Goal: Task Accomplishment & Management: Use online tool/utility

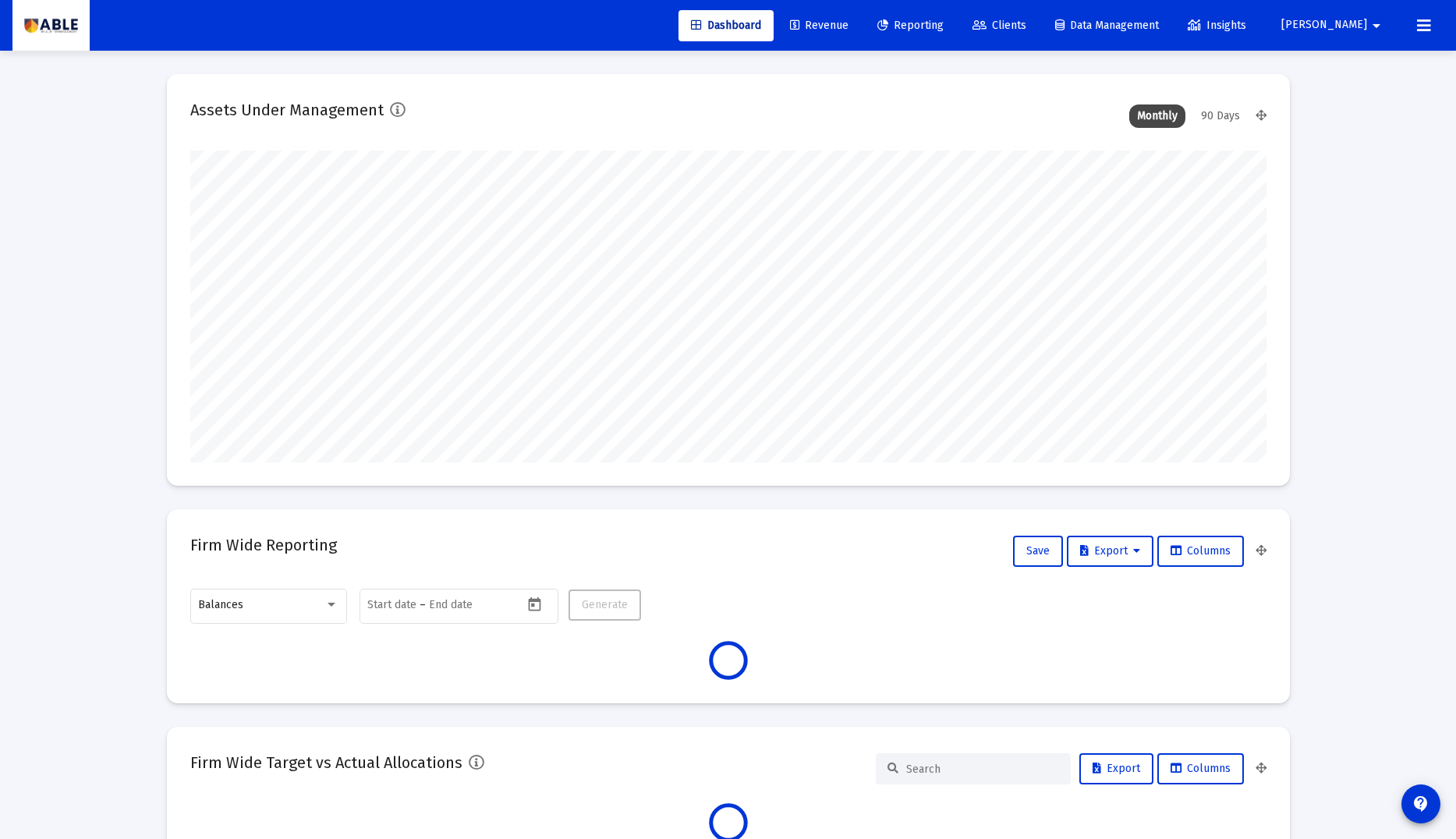
scroll to position [312, 579]
type input "[DATE]"
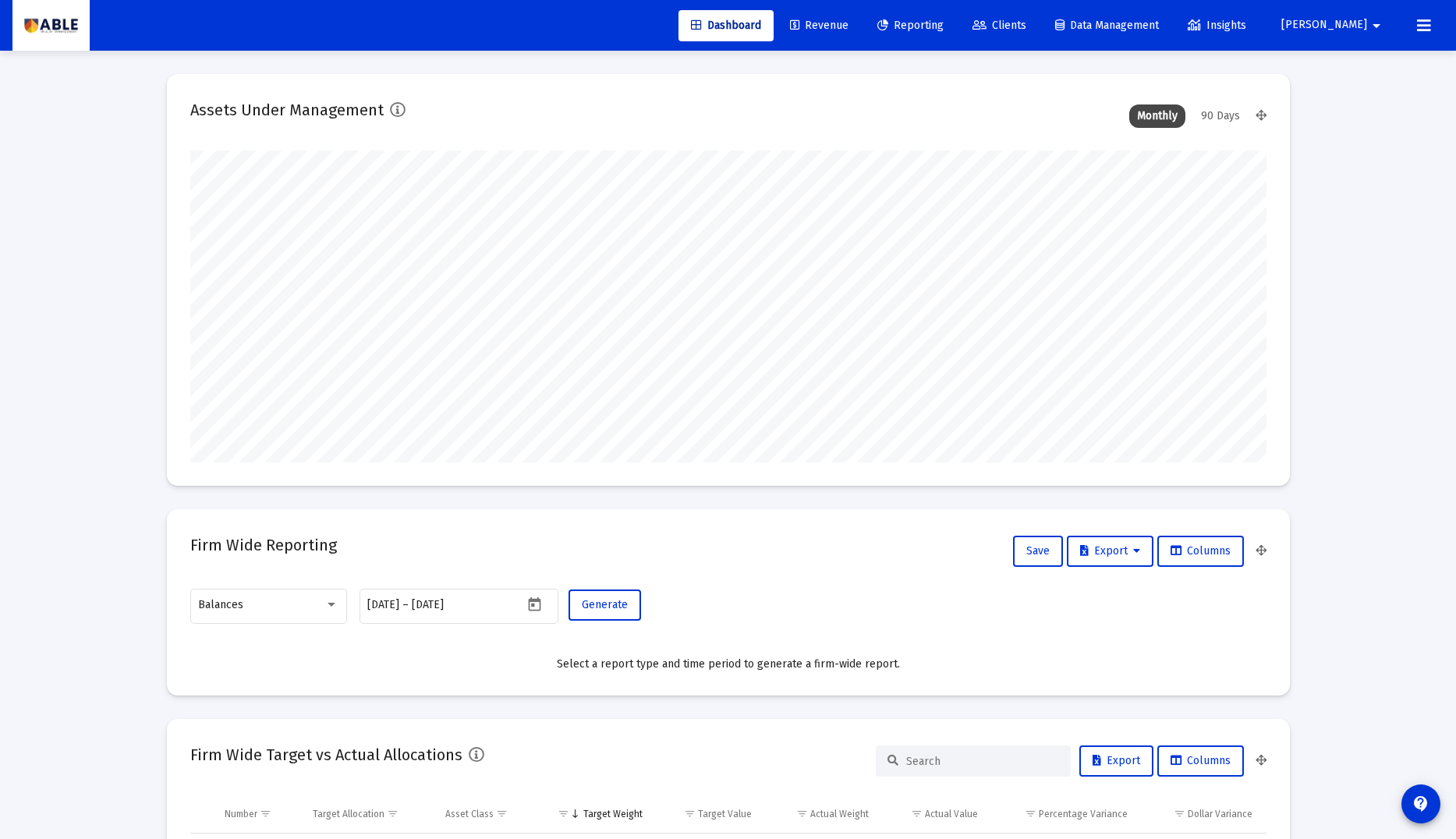
scroll to position [312, 503]
click at [1361, 26] on span "[PERSON_NAME]" at bounding box center [1324, 25] width 86 height 13
click at [1350, 65] on icon at bounding box center [1344, 66] width 14 height 14
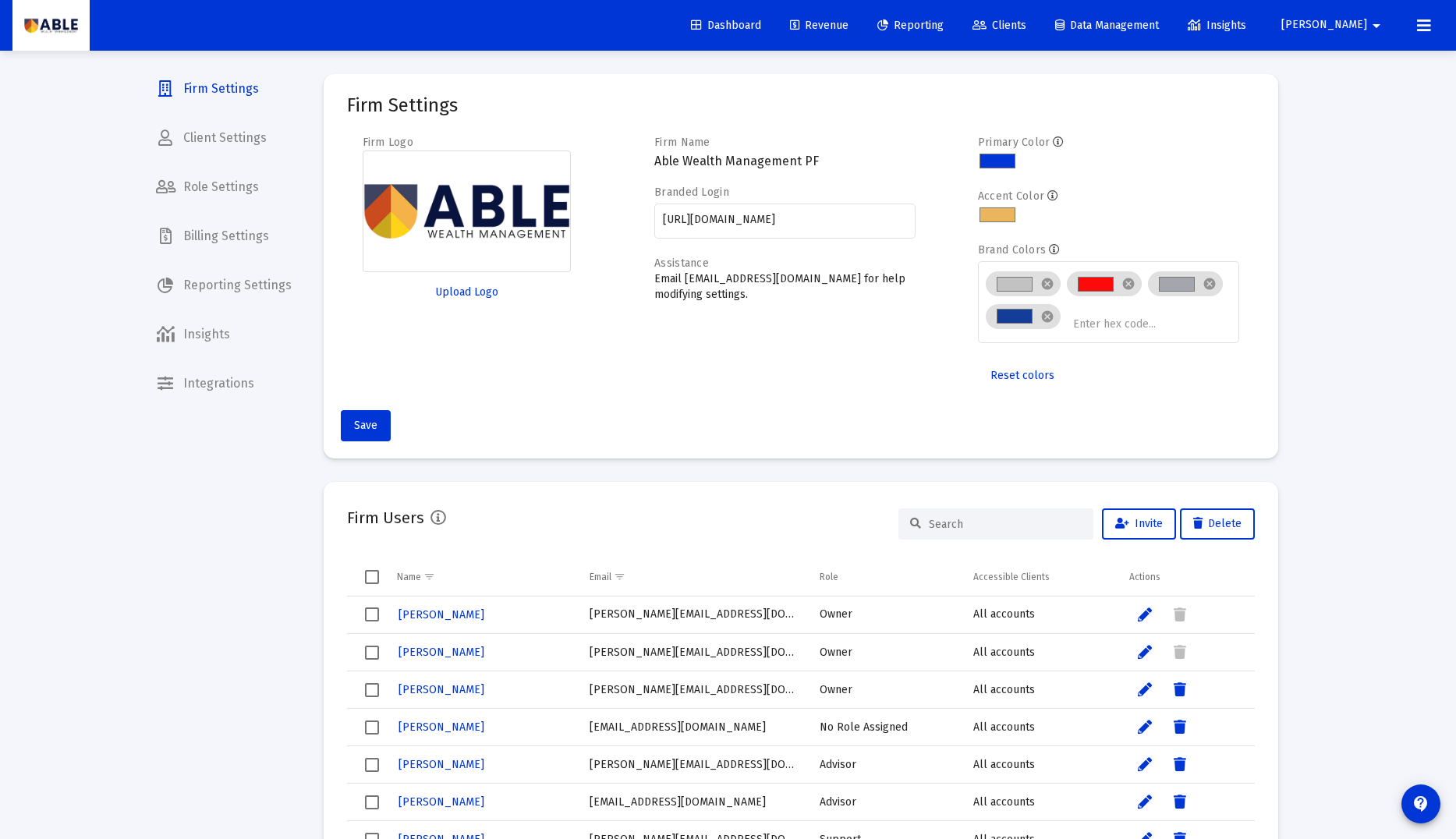
click at [1353, 28] on span "[PERSON_NAME]" at bounding box center [1324, 25] width 86 height 13
click at [1357, 97] on button "Logout" at bounding box center [1372, 104] width 93 height 37
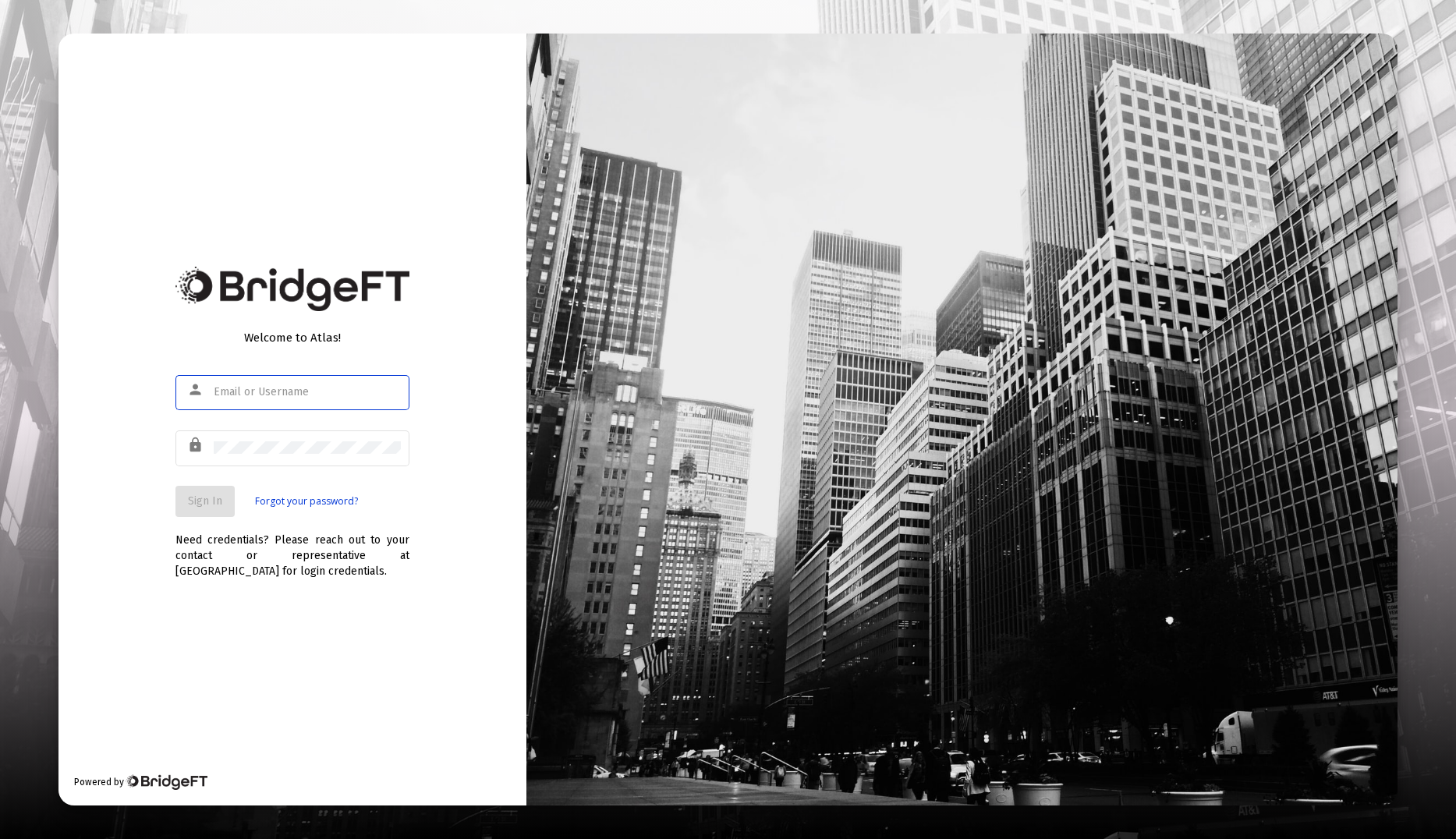
click at [404, 273] on img at bounding box center [292, 289] width 234 height 44
click at [326, 394] on input "text" at bounding box center [307, 392] width 187 height 12
type input "seth@ablewealth.com"
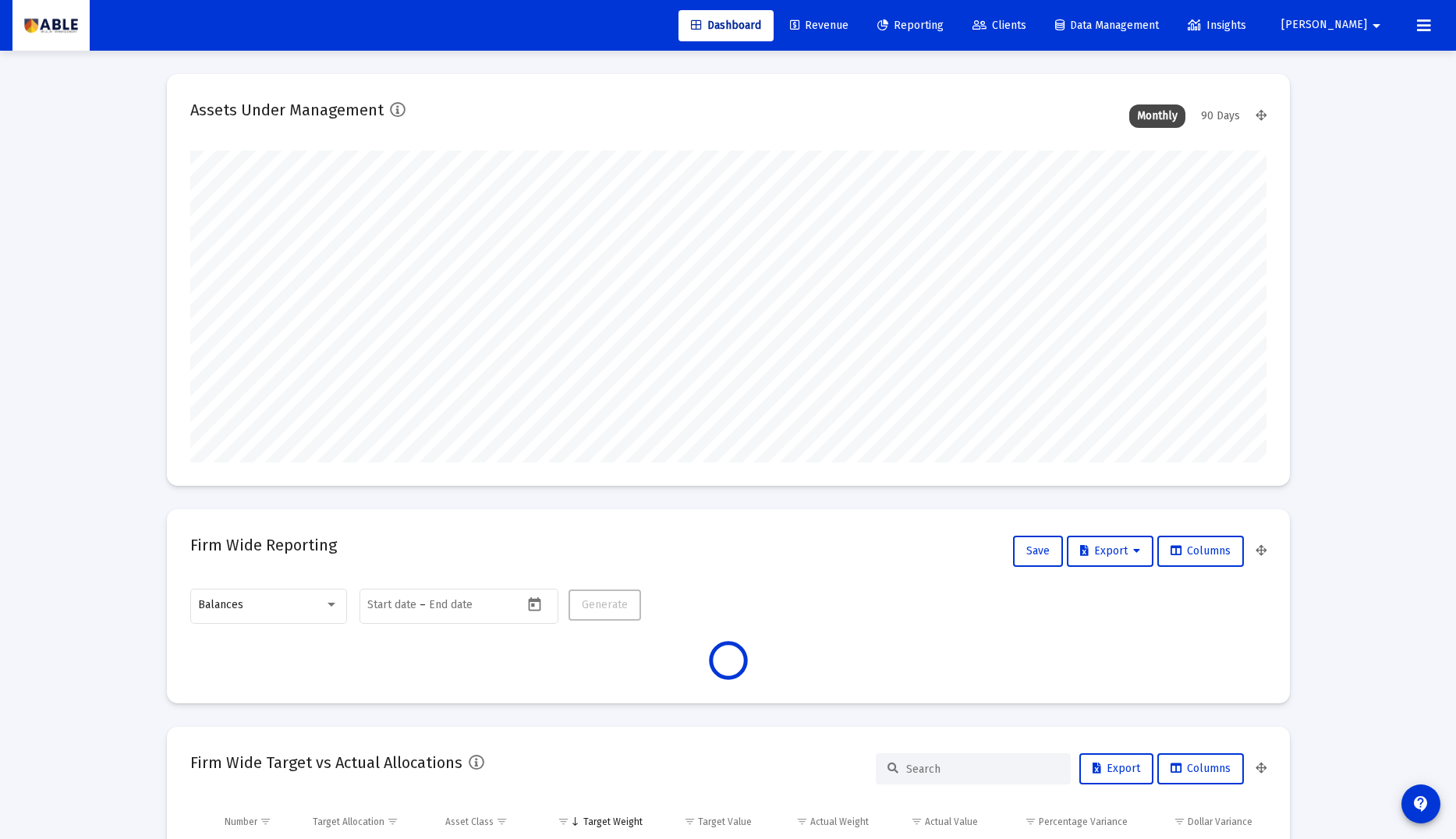
type input "[DATE]"
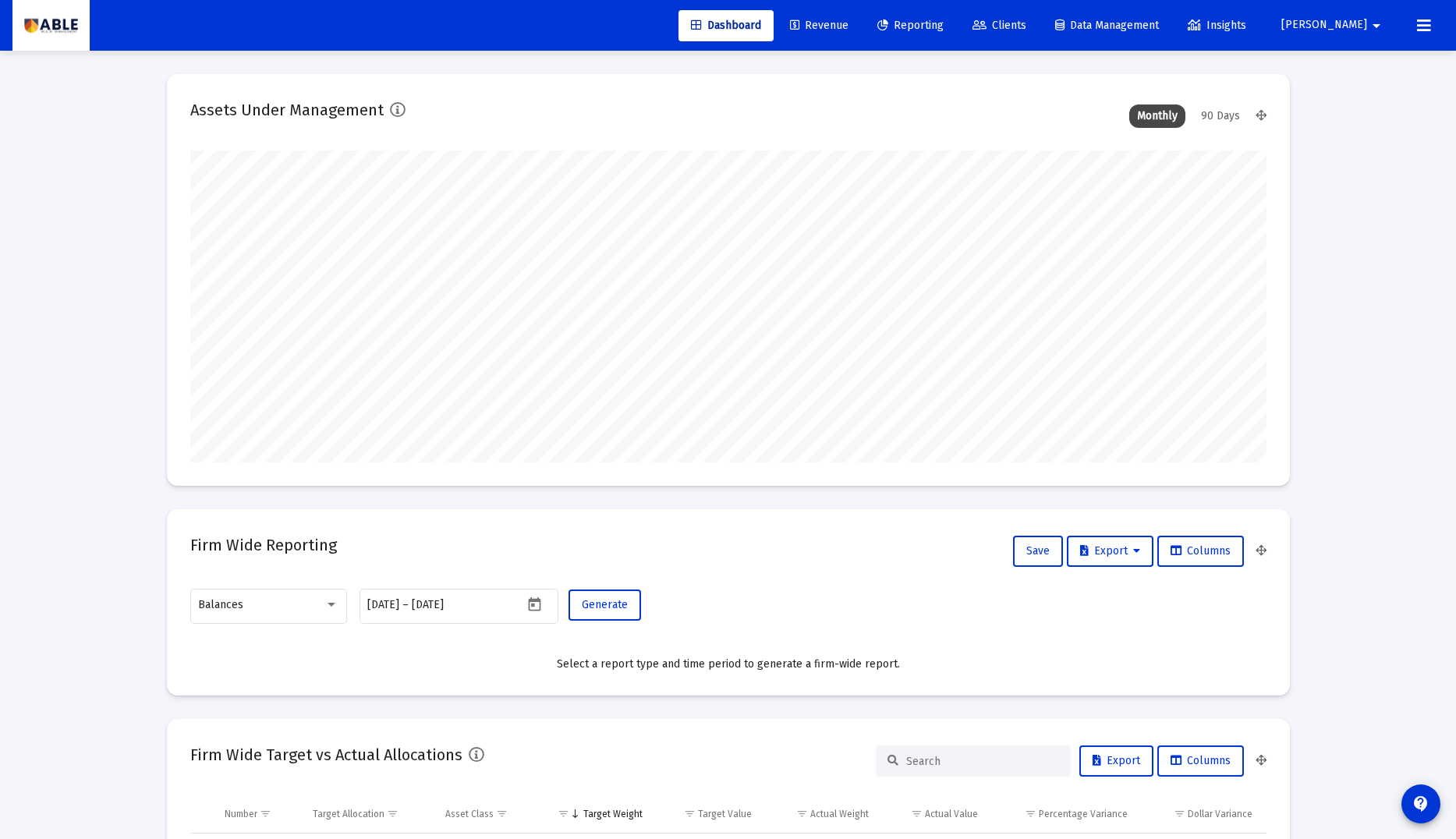
scroll to position [312, 1076]
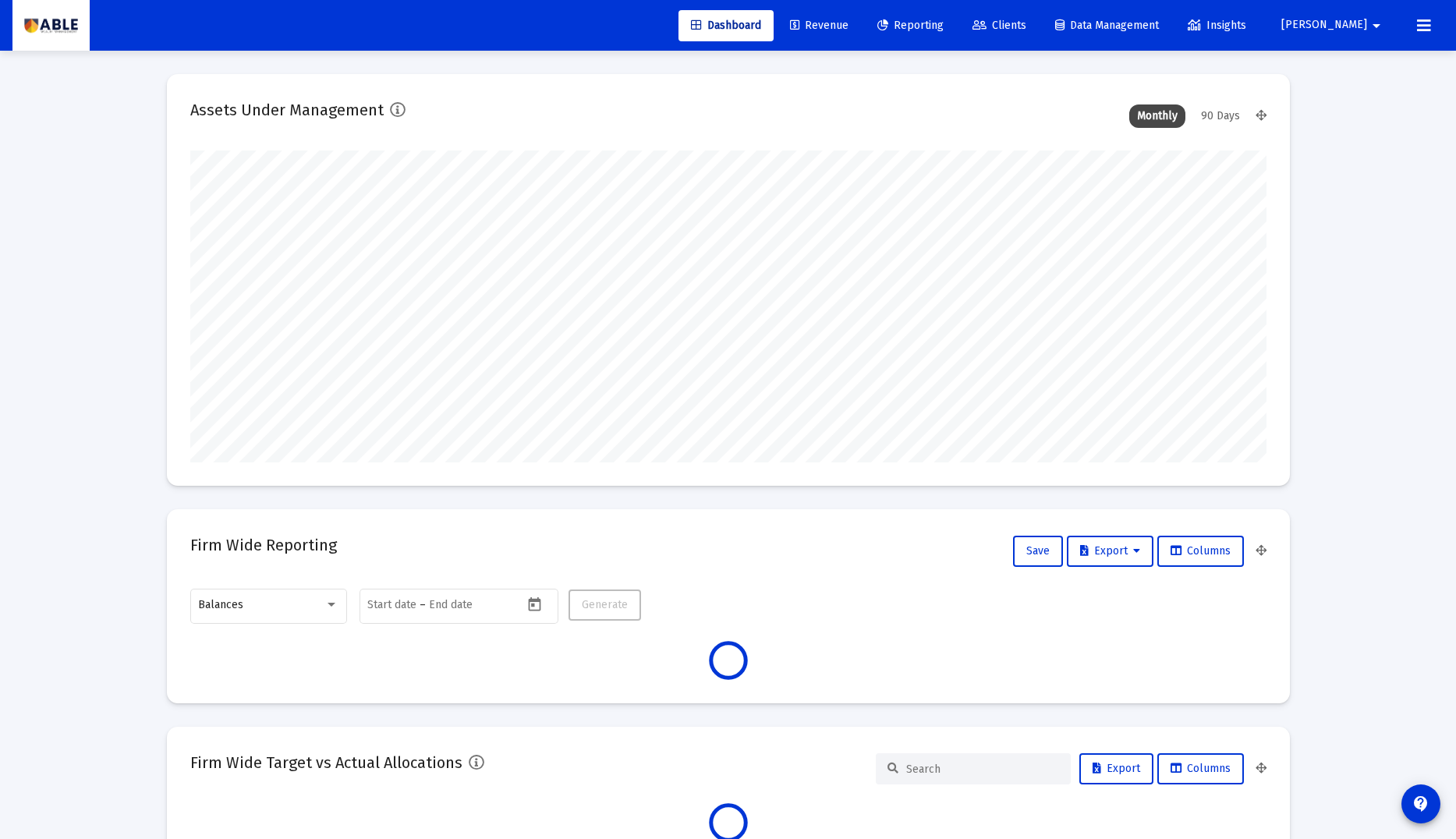
scroll to position [312, 579]
type input "[DATE]"
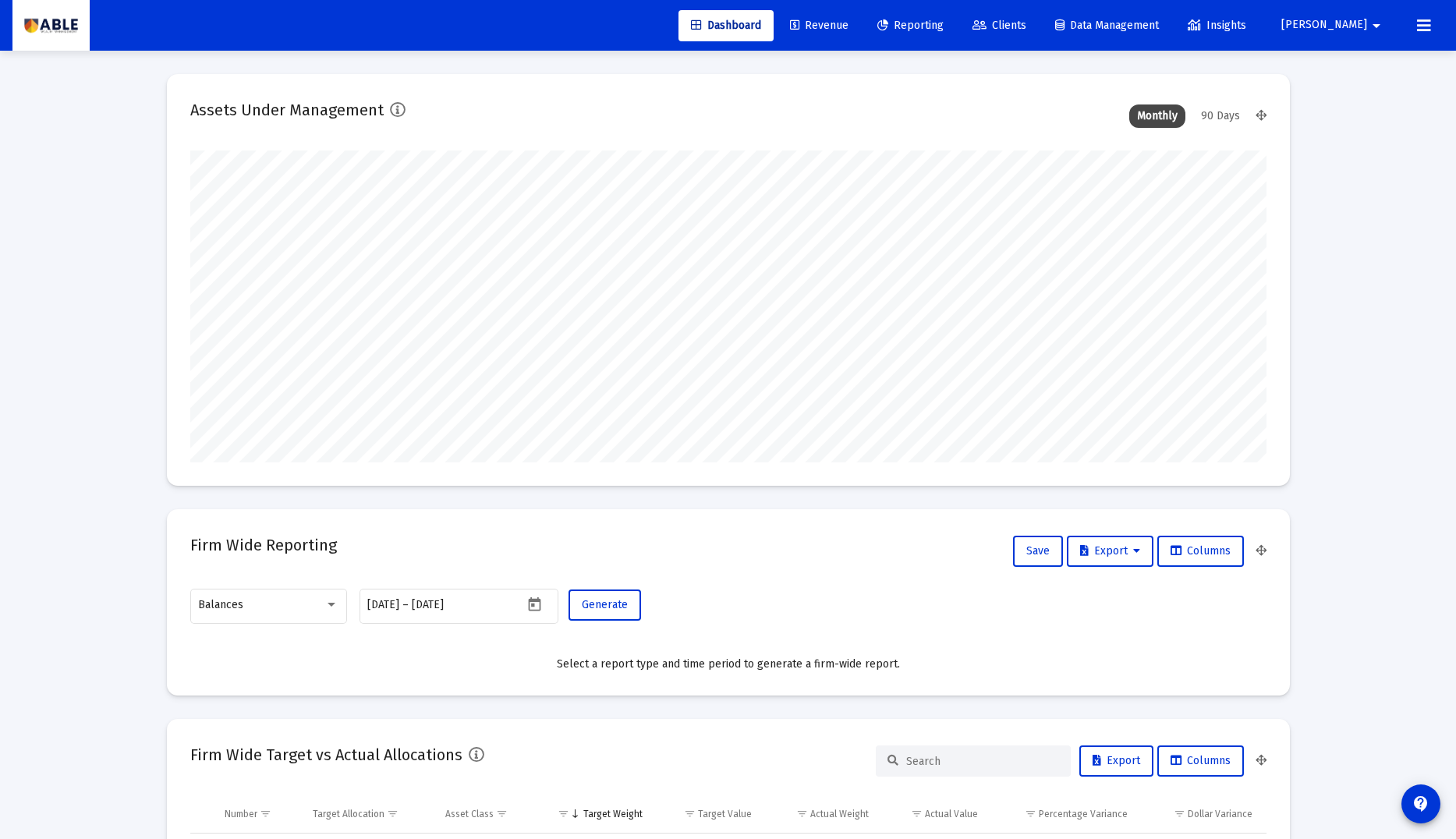
scroll to position [312, 503]
click at [1378, 27] on mat-icon "arrow_drop_down" at bounding box center [1376, 26] width 19 height 32
click at [1357, 100] on button "Logout" at bounding box center [1372, 104] width 93 height 37
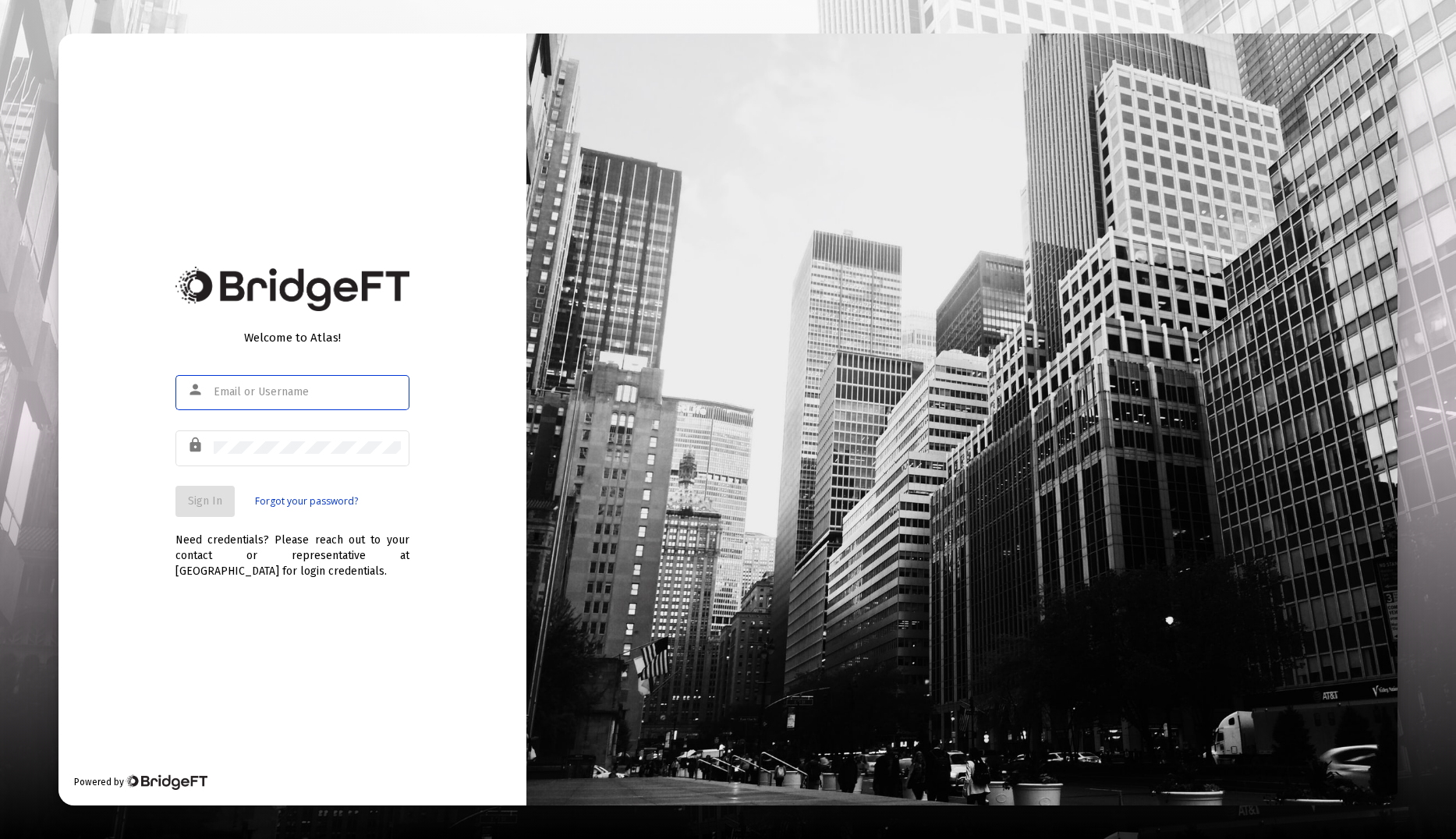
type input "[PERSON_NAME][EMAIL_ADDRESS][DOMAIN_NAME]"
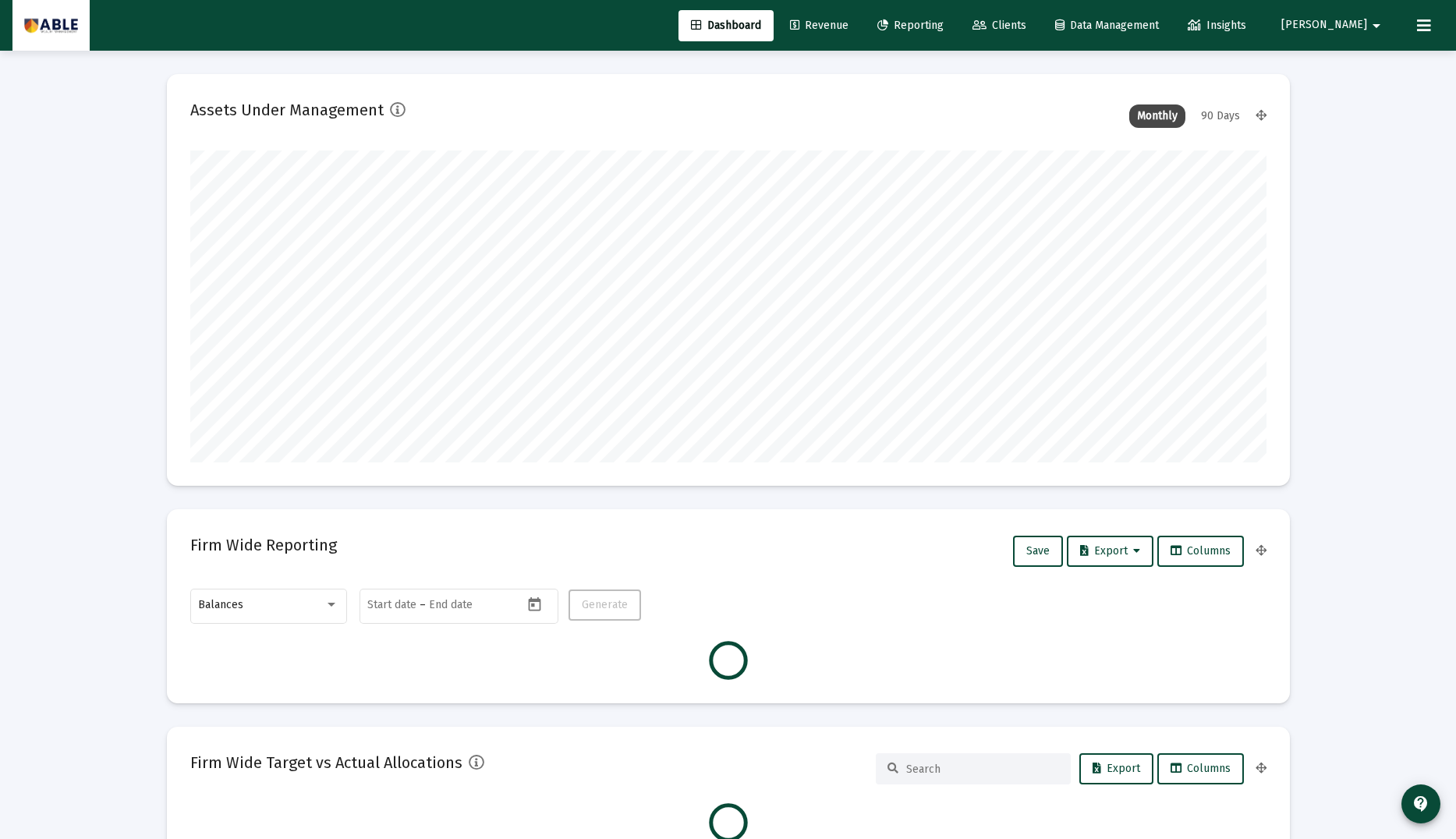
scroll to position [312, 1076]
type input "[DATE]"
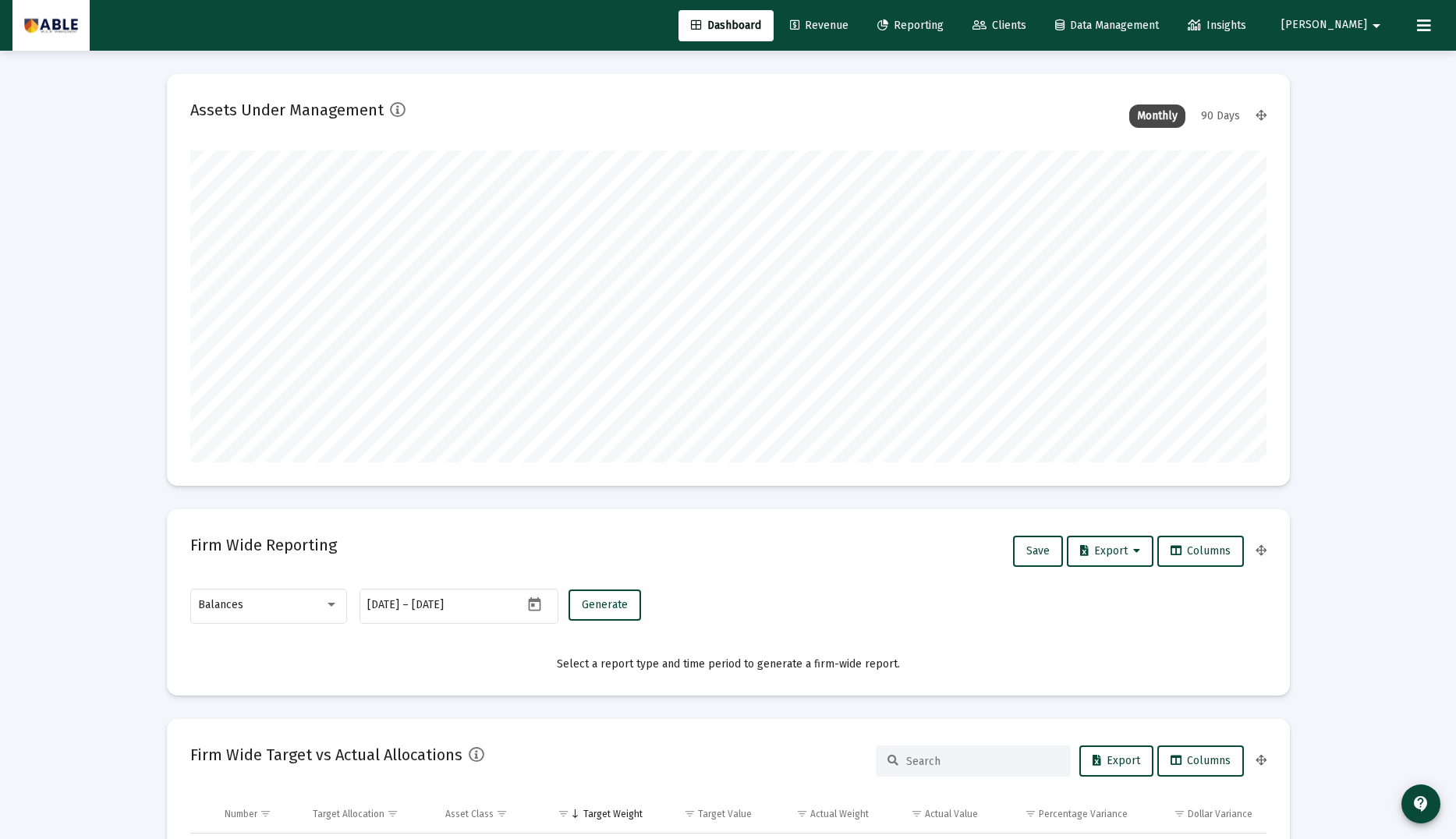
scroll to position [312, 503]
click at [1026, 24] on span "Clients" at bounding box center [999, 25] width 54 height 13
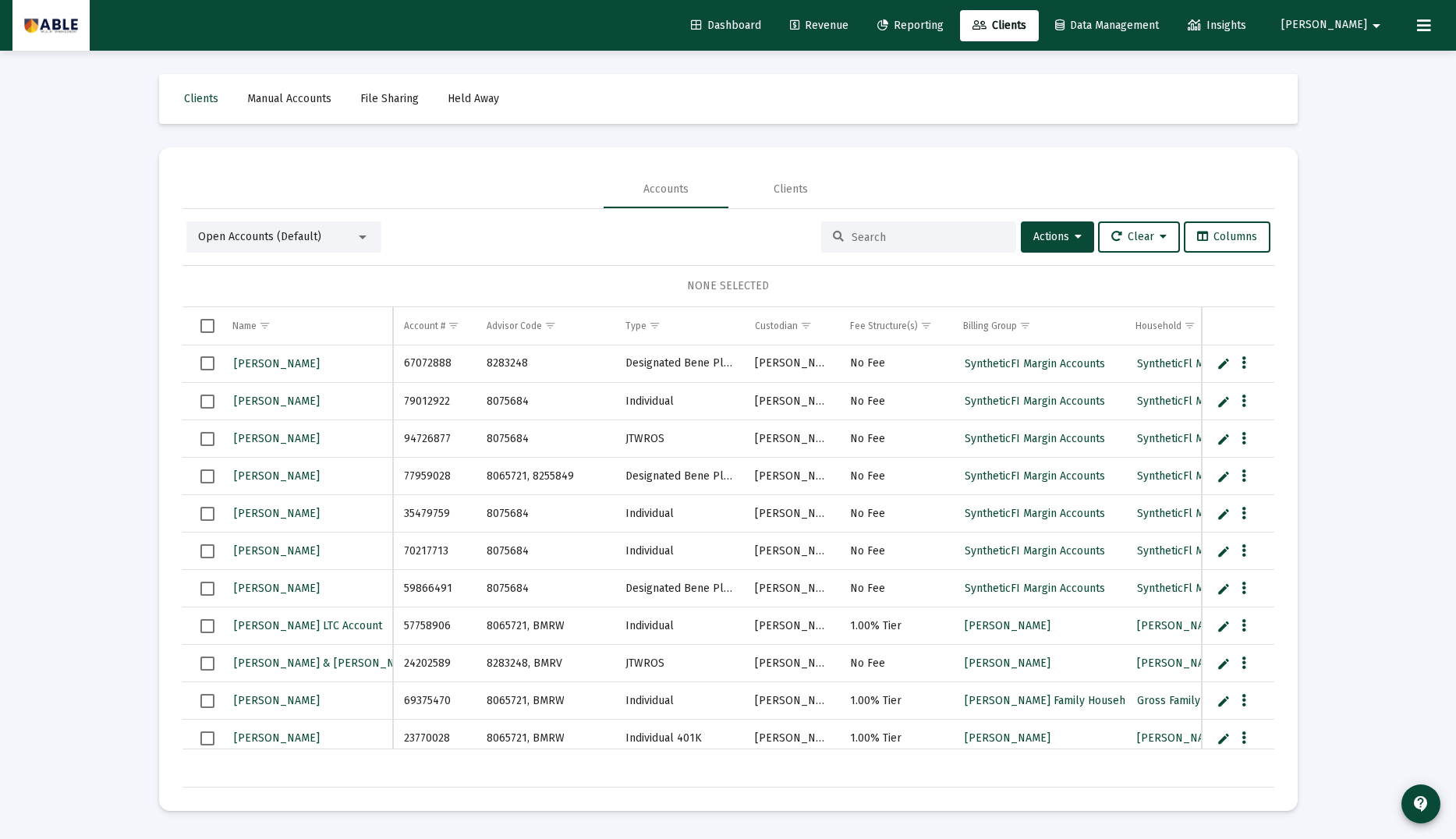
scroll to position [0, 1]
click at [870, 242] on input at bounding box center [928, 237] width 153 height 13
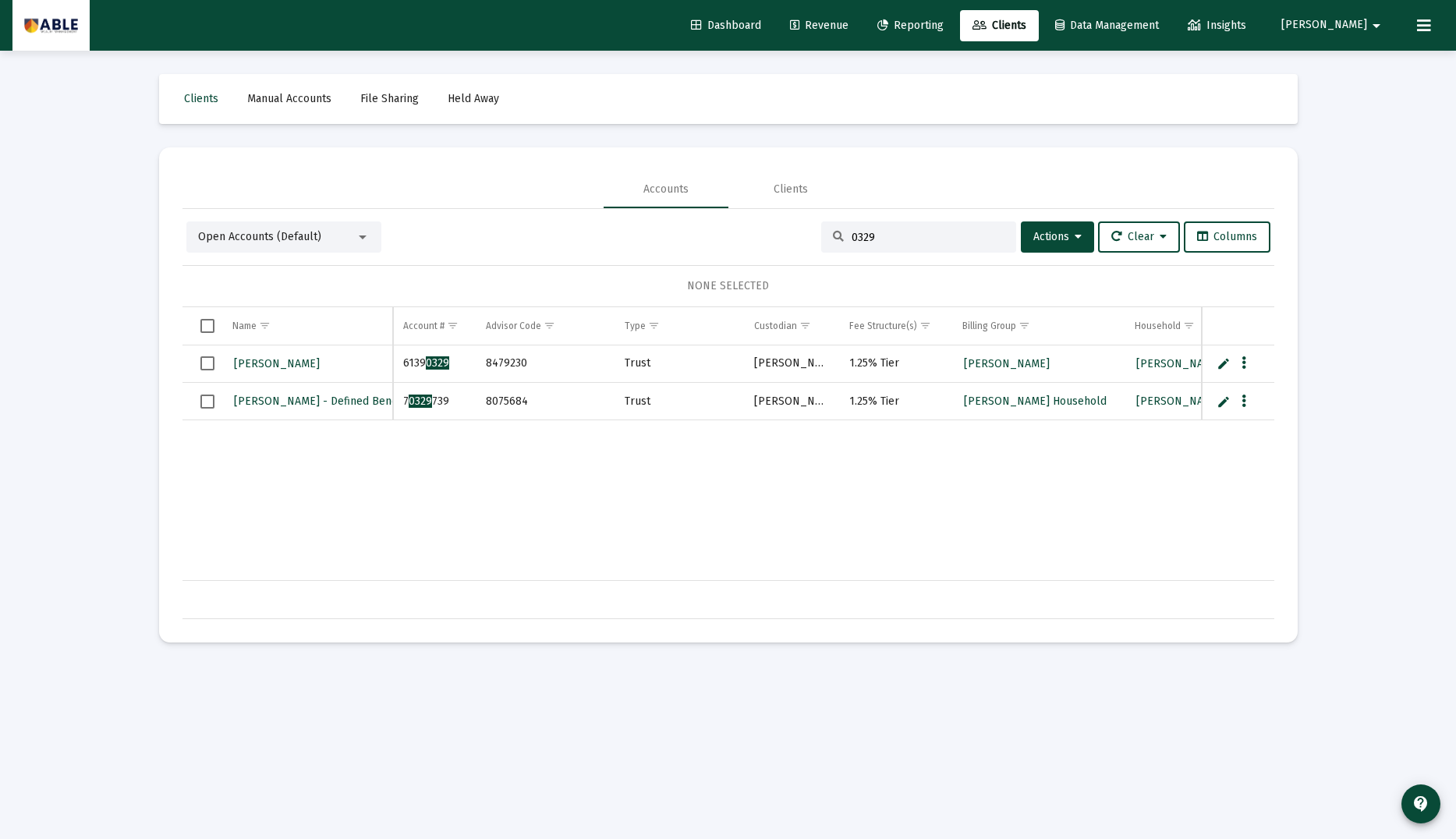
type input "0329"
click at [988, 362] on span "Penfil, Alan Household" at bounding box center [1006, 363] width 86 height 13
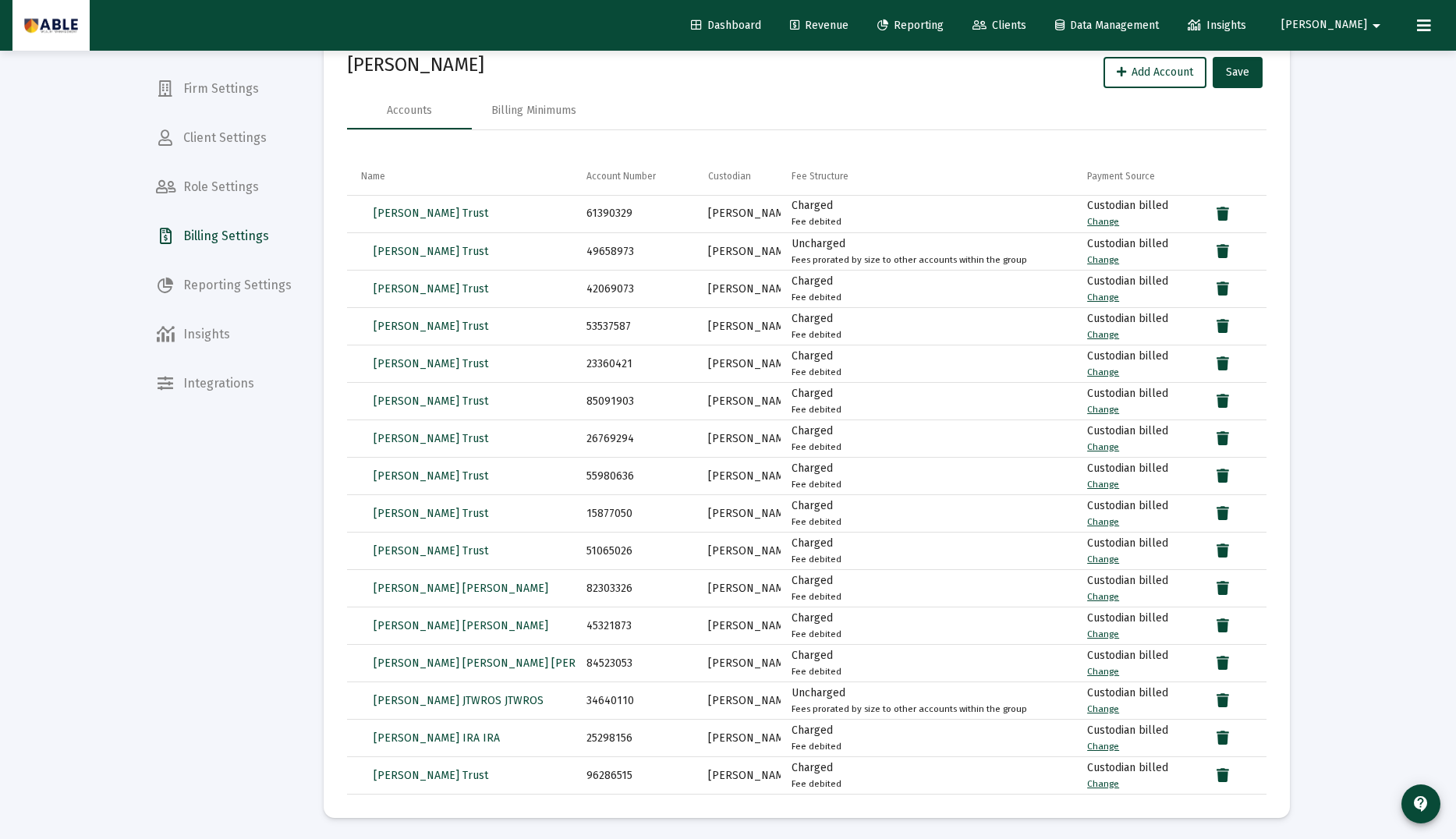
scroll to position [82, 0]
click at [451, 210] on span "Eliyohu Penfil Trust" at bounding box center [431, 211] width 115 height 13
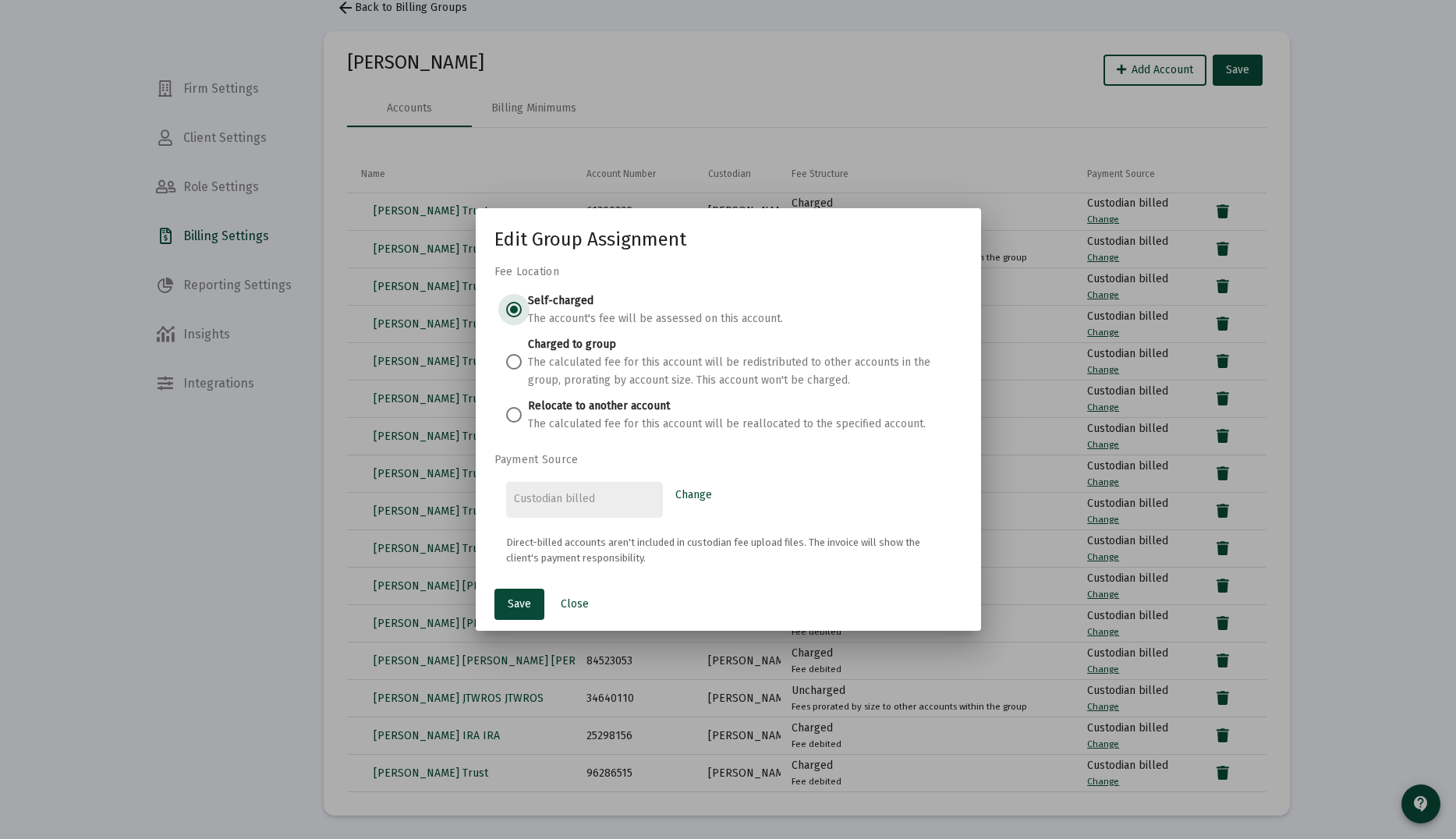
click at [514, 409] on span at bounding box center [514, 414] width 15 height 15
click at [514, 409] on input "Relocate to another account The calculated fee for this account will be realloc…" at bounding box center [514, 414] width 15 height 15
radio input "true"
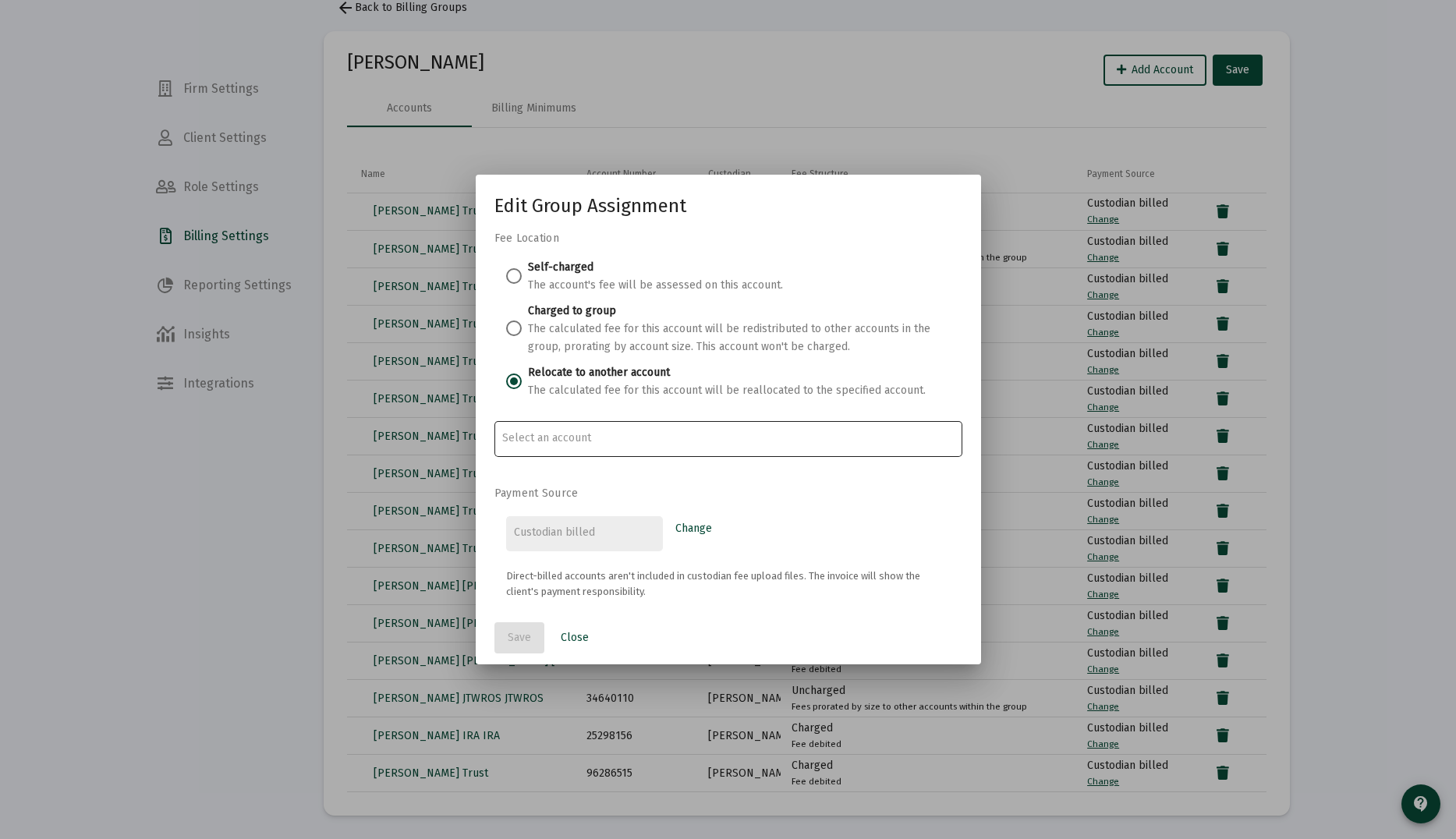
click at [541, 445] on div at bounding box center [728, 438] width 451 height 38
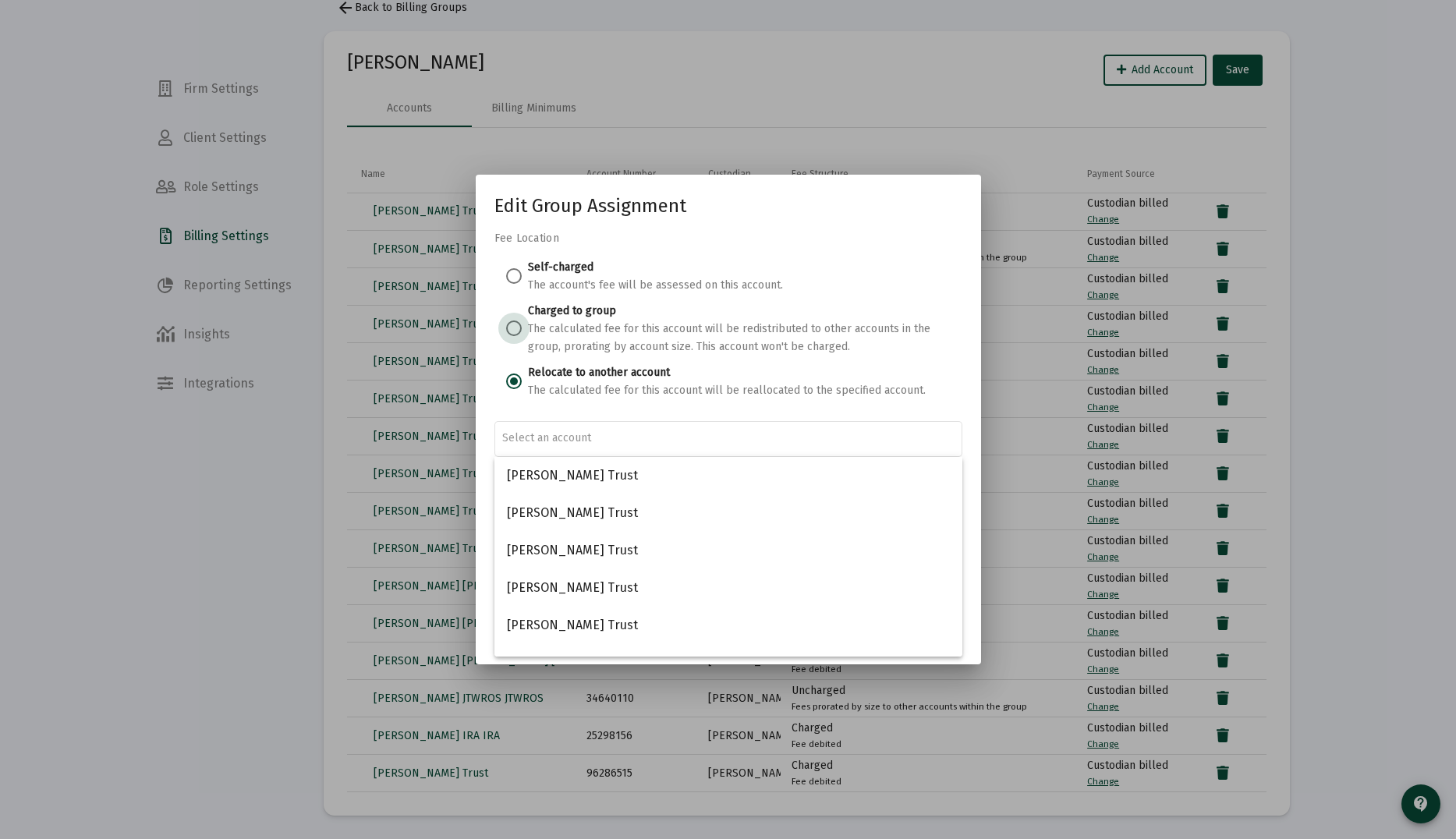
click at [522, 327] on span "Charged to group The calculated fee for this account will be redistributed to o…" at bounding box center [736, 328] width 429 height 54
click at [522, 327] on input "Charged to group The calculated fee for this account will be redistributed to o…" at bounding box center [514, 328] width 15 height 15
radio input "true"
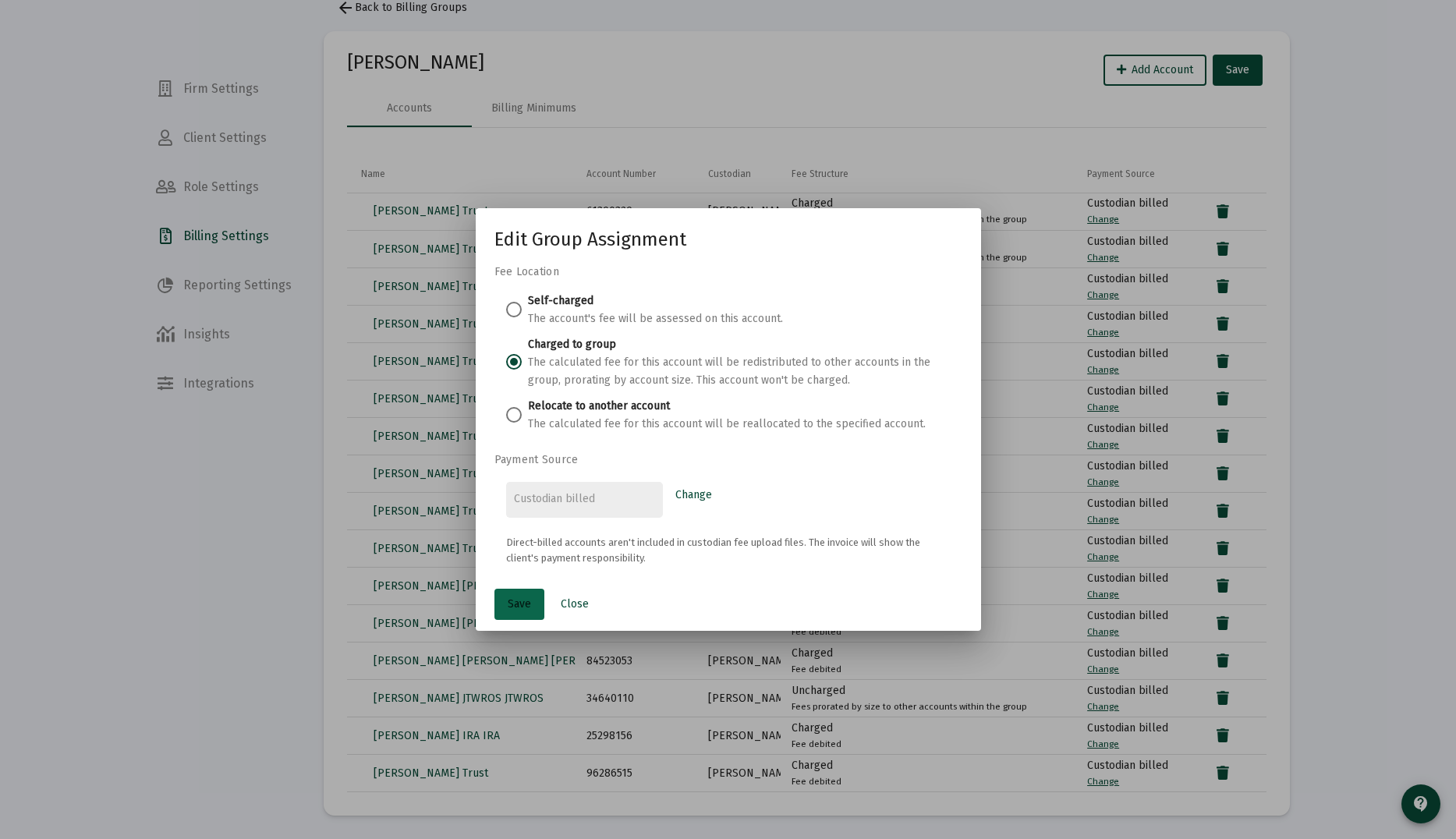
click at [527, 602] on span "Save" at bounding box center [519, 604] width 23 height 13
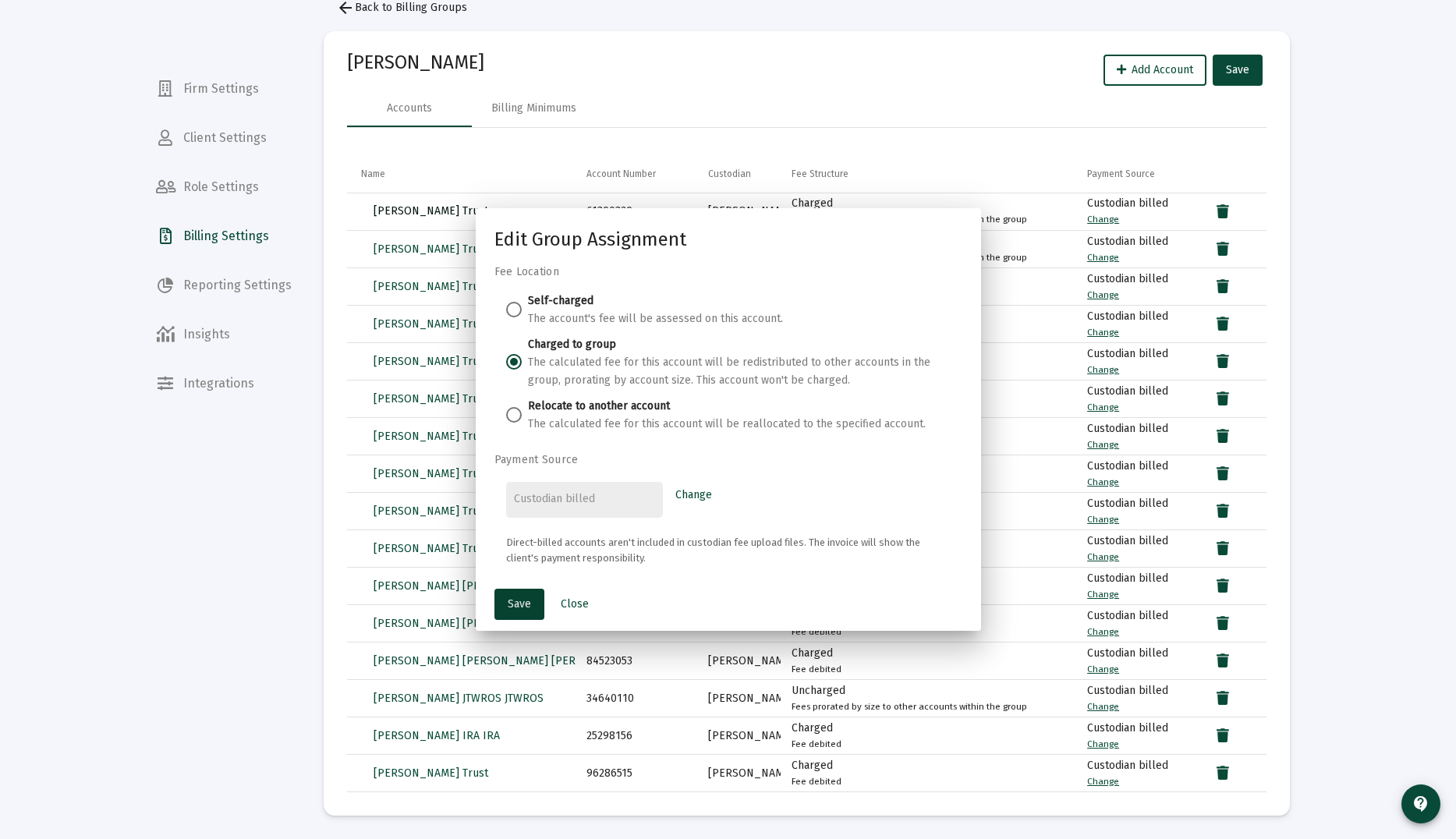
scroll to position [82, 0]
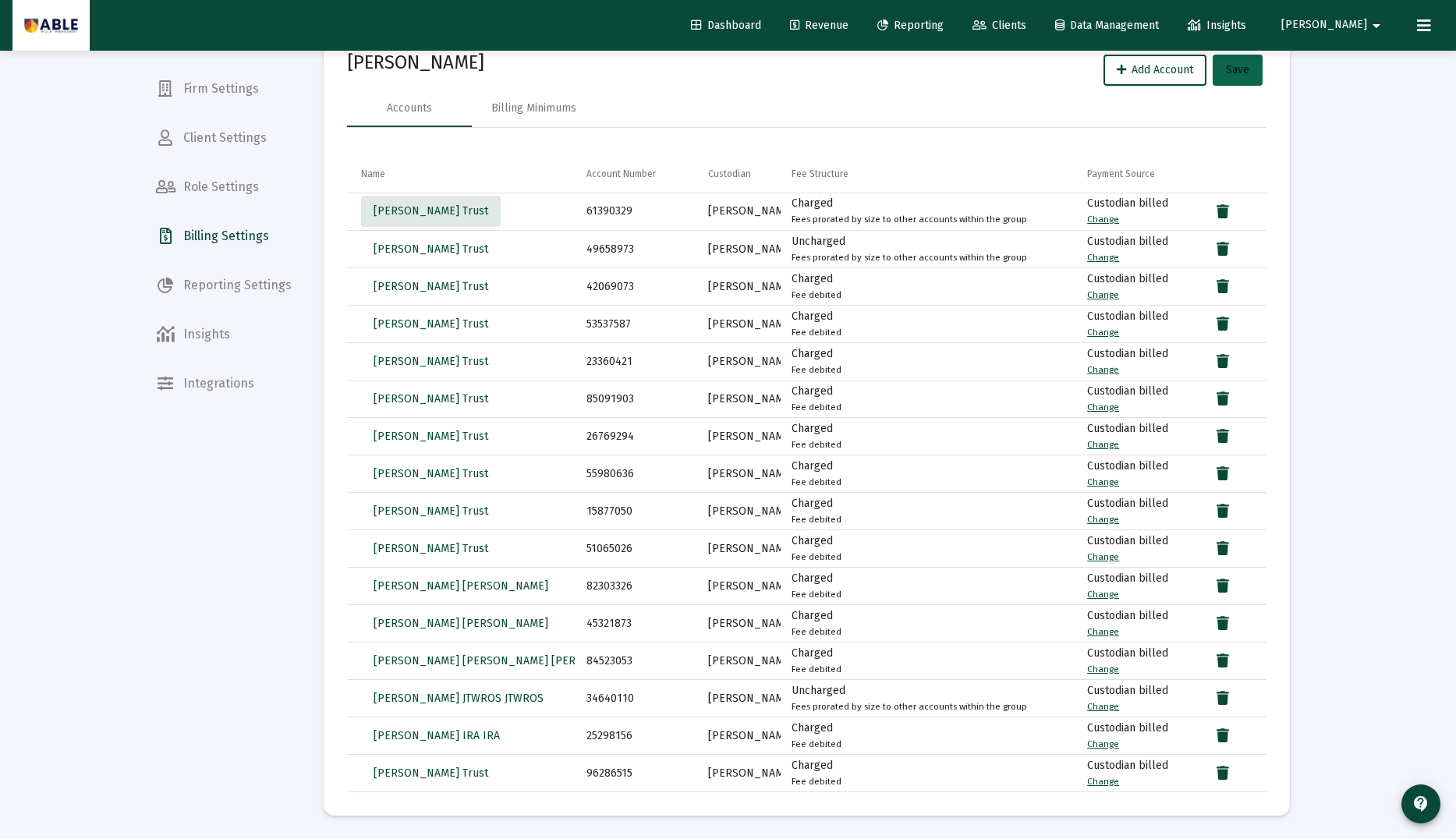
click at [1244, 78] on button "Save" at bounding box center [1238, 70] width 50 height 32
click at [849, 29] on span "Revenue" at bounding box center [819, 25] width 58 height 13
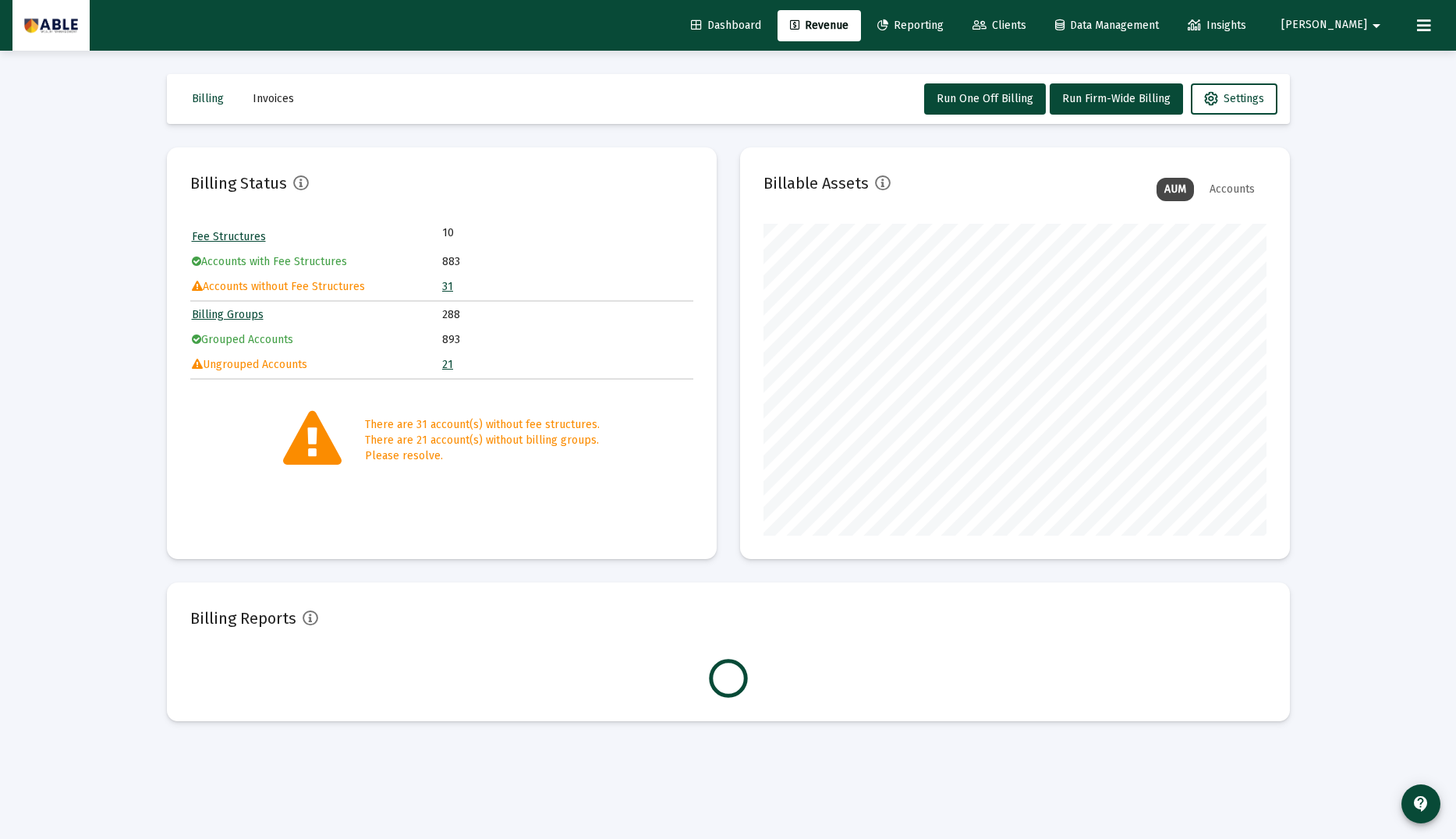
scroll to position [312, 503]
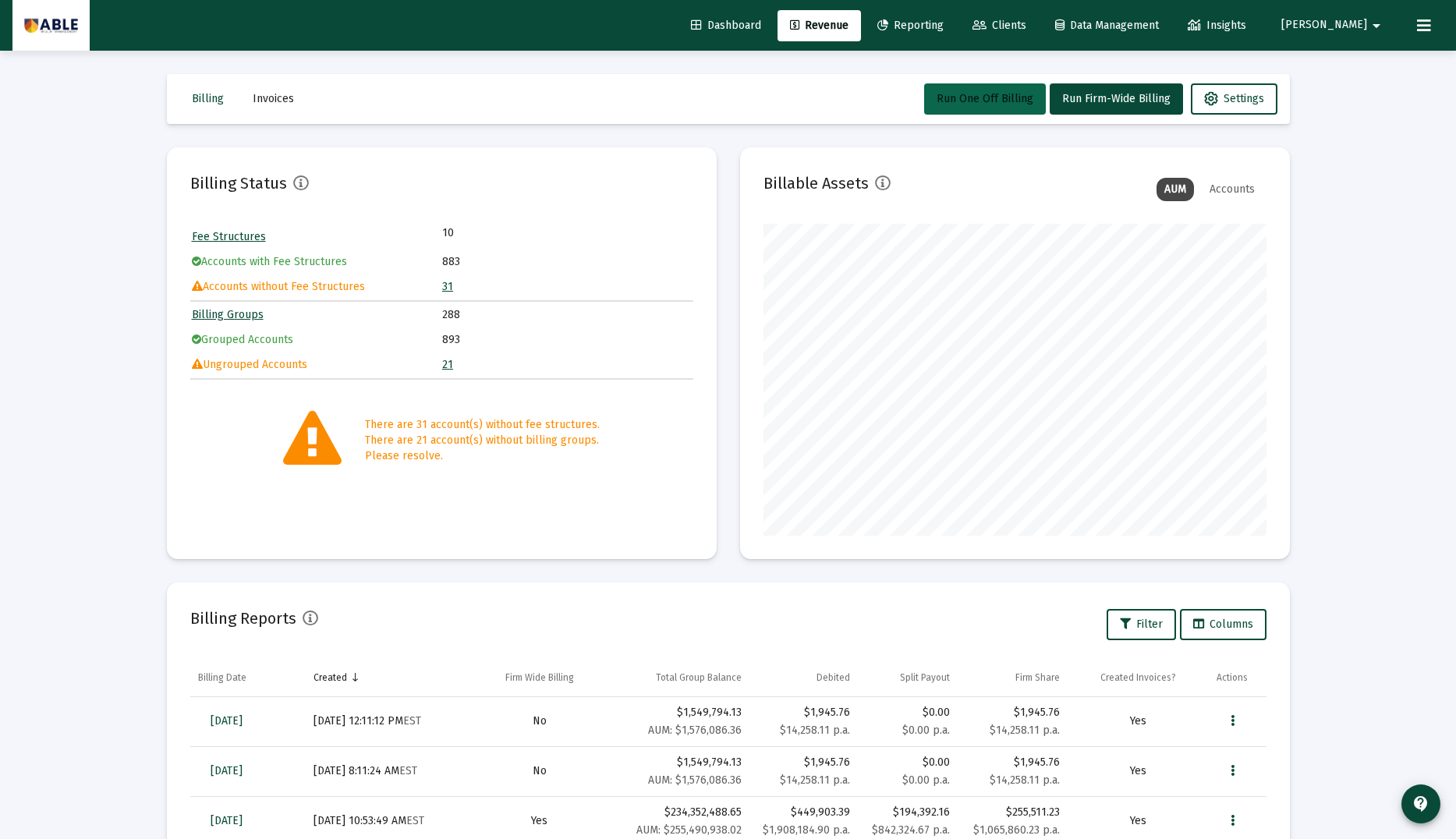
click at [984, 100] on span "Run One Off Billing" at bounding box center [985, 99] width 97 height 13
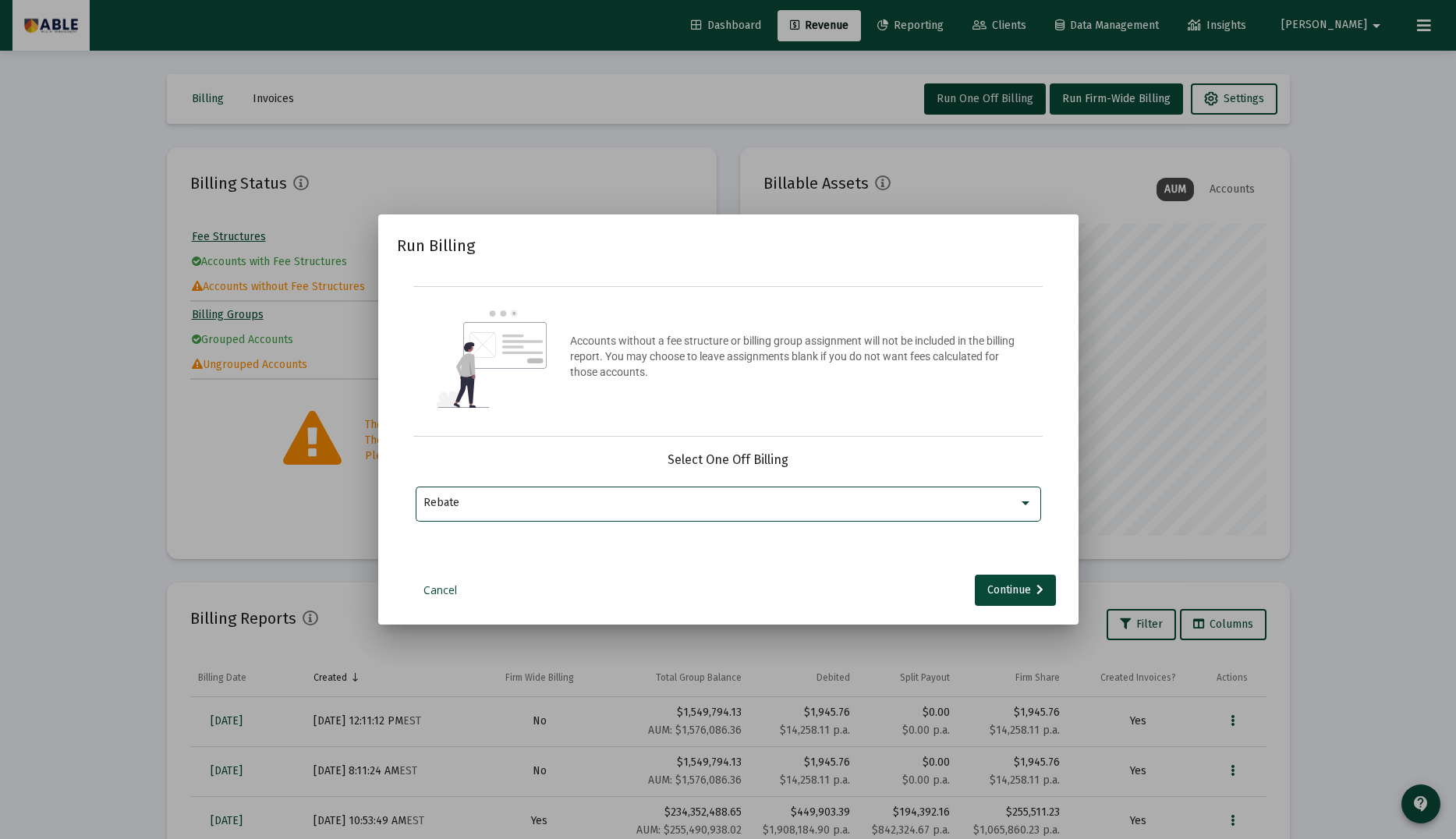
click at [736, 498] on div "Rebate" at bounding box center [720, 502] width 595 height 12
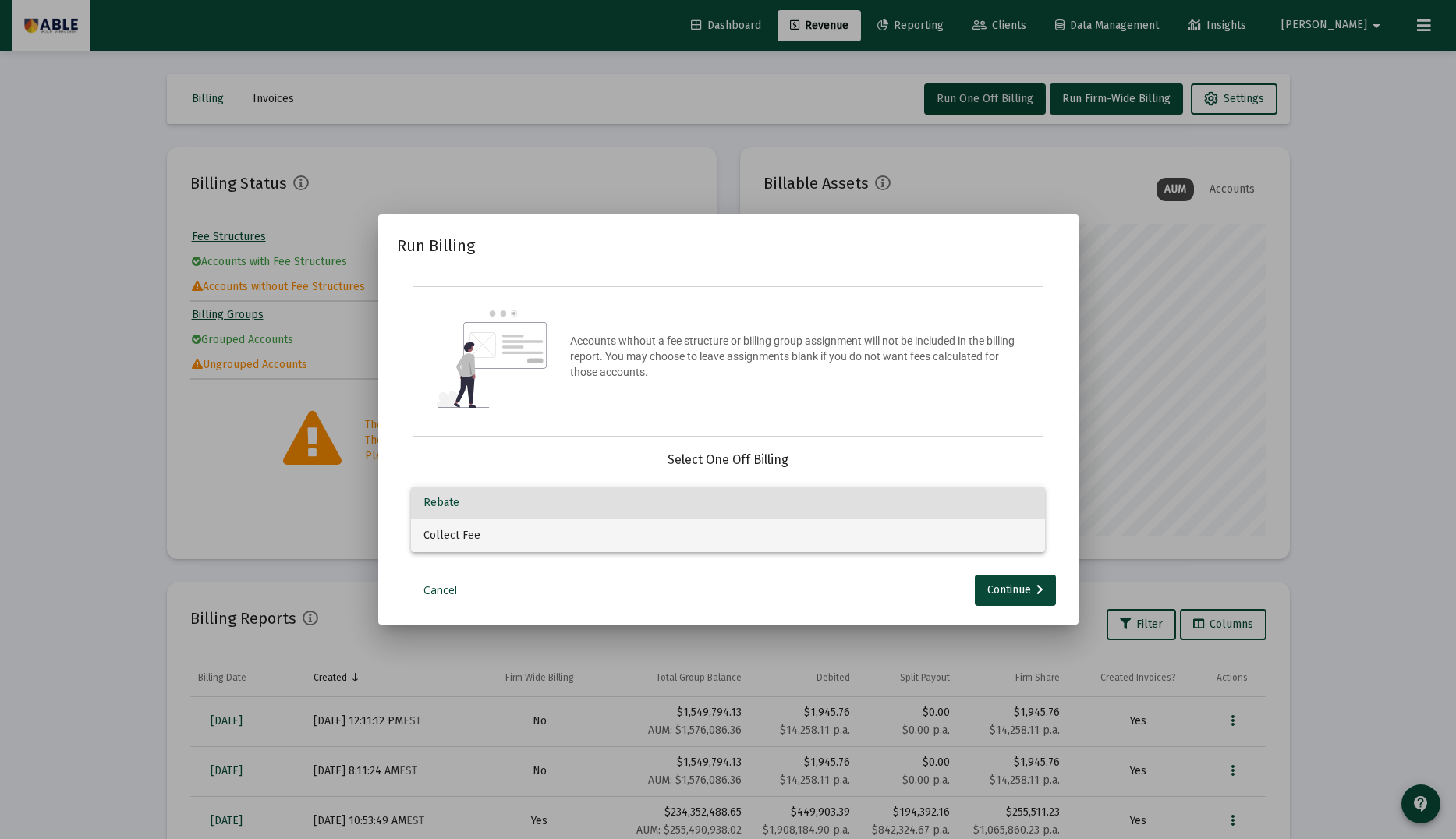
click at [709, 540] on span "Collect Fee" at bounding box center [727, 536] width 609 height 32
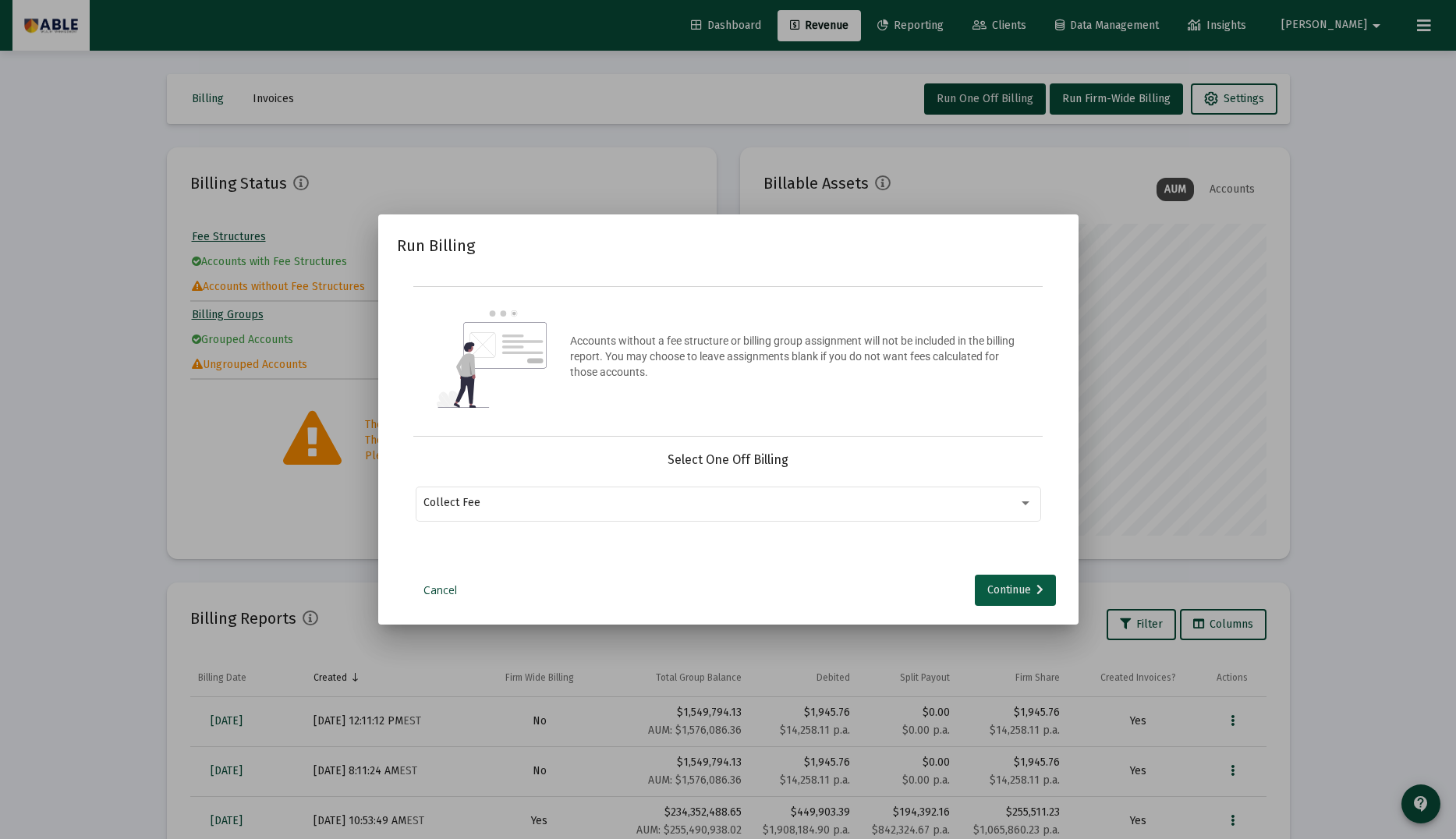
click at [1015, 576] on div "Continue" at bounding box center [1014, 590] width 56 height 32
click at [708, 510] on div "Selection" at bounding box center [718, 502] width 596 height 19
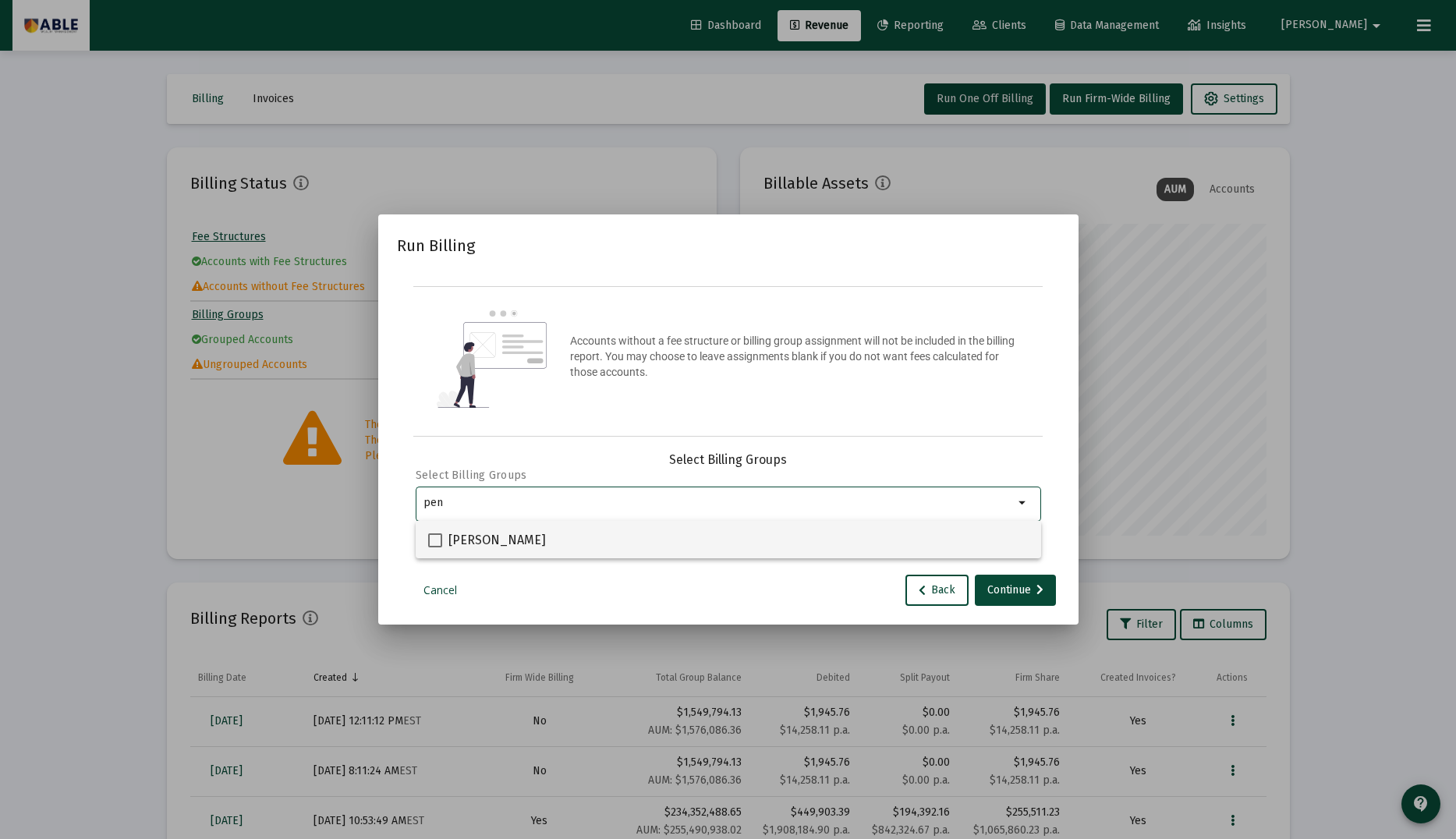
type input "pen"
click at [642, 534] on div "Penfil, Alan Household" at bounding box center [728, 540] width 600 height 37
checkbox input "true"
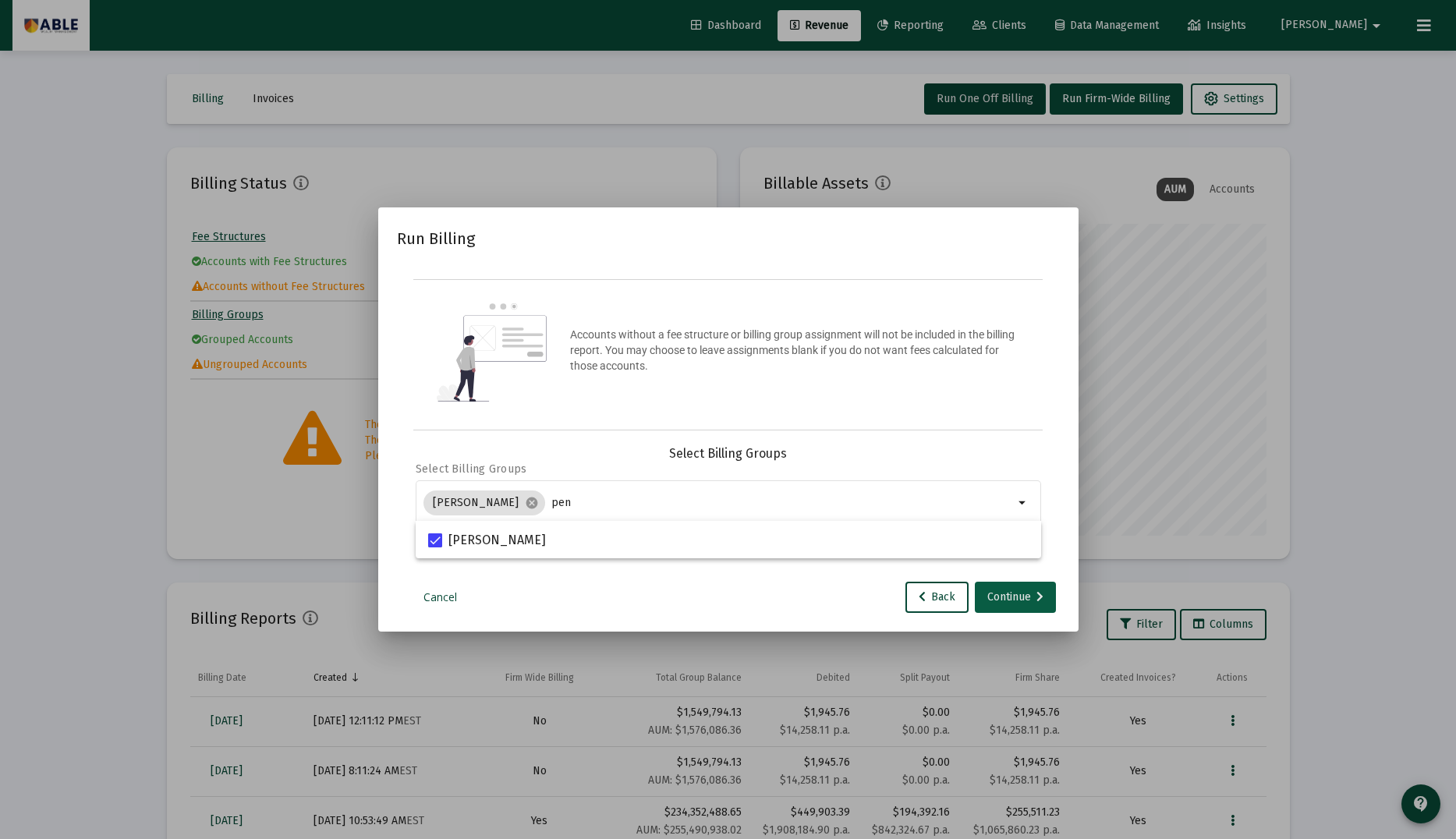
click at [1011, 600] on div "Continue" at bounding box center [1014, 597] width 56 height 32
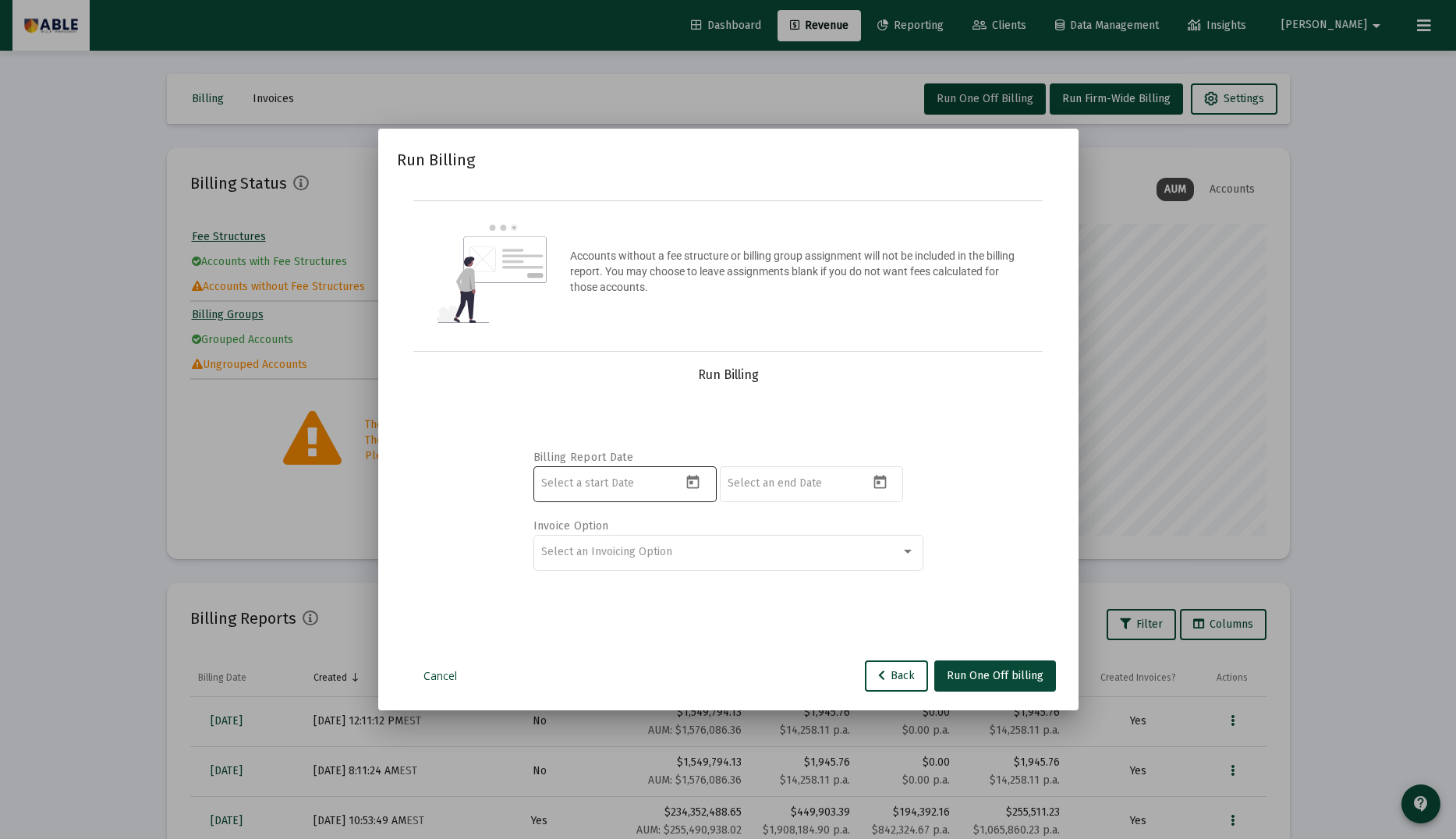
click at [650, 490] on div at bounding box center [612, 483] width 141 height 38
type input "2025-07-01"
type input "2025-09-30"
click at [601, 554] on span "Select an Invoicing Option" at bounding box center [607, 552] width 131 height 13
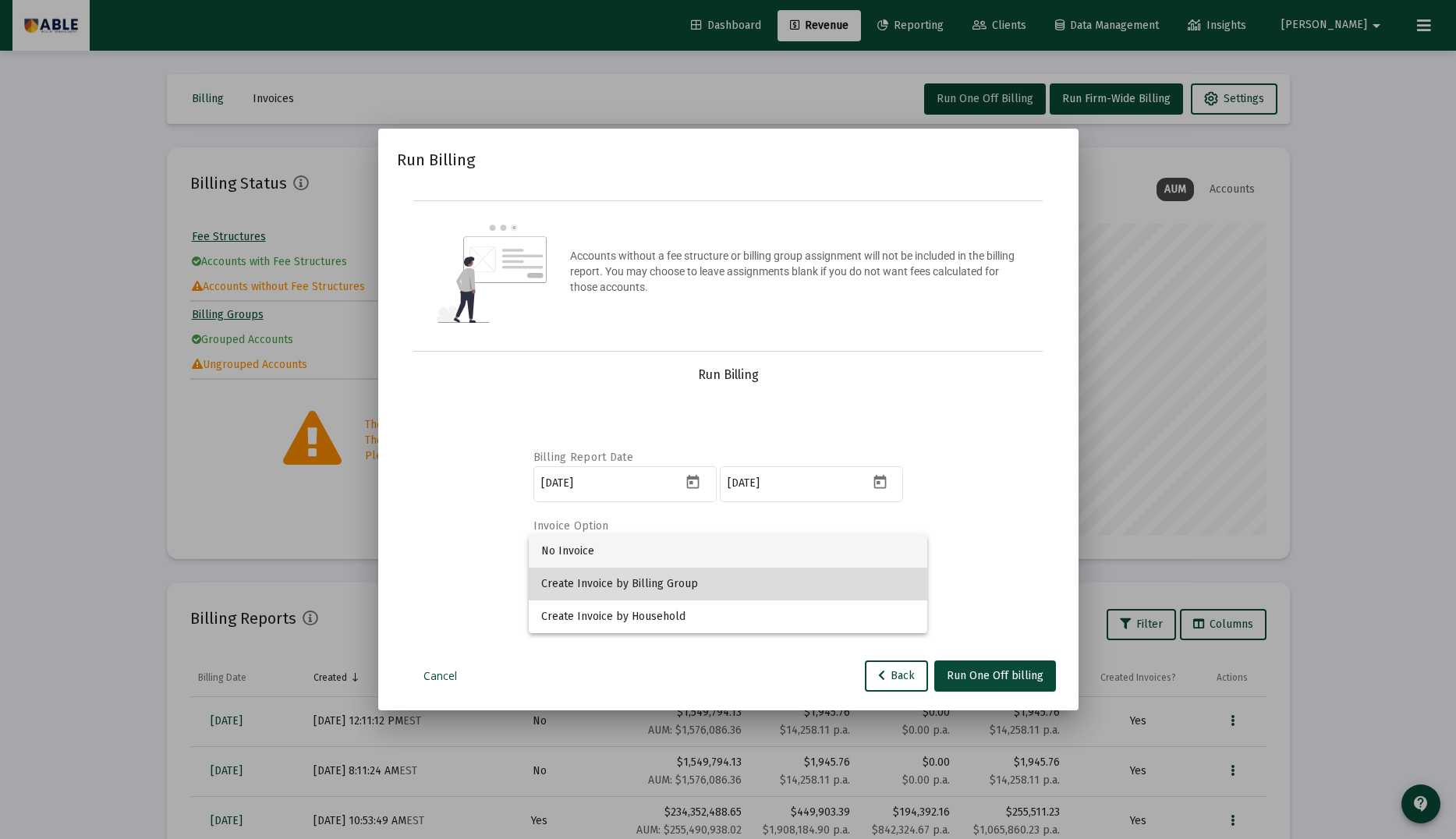
click at [607, 582] on span "Create Invoice by Billing Group" at bounding box center [728, 584] width 374 height 32
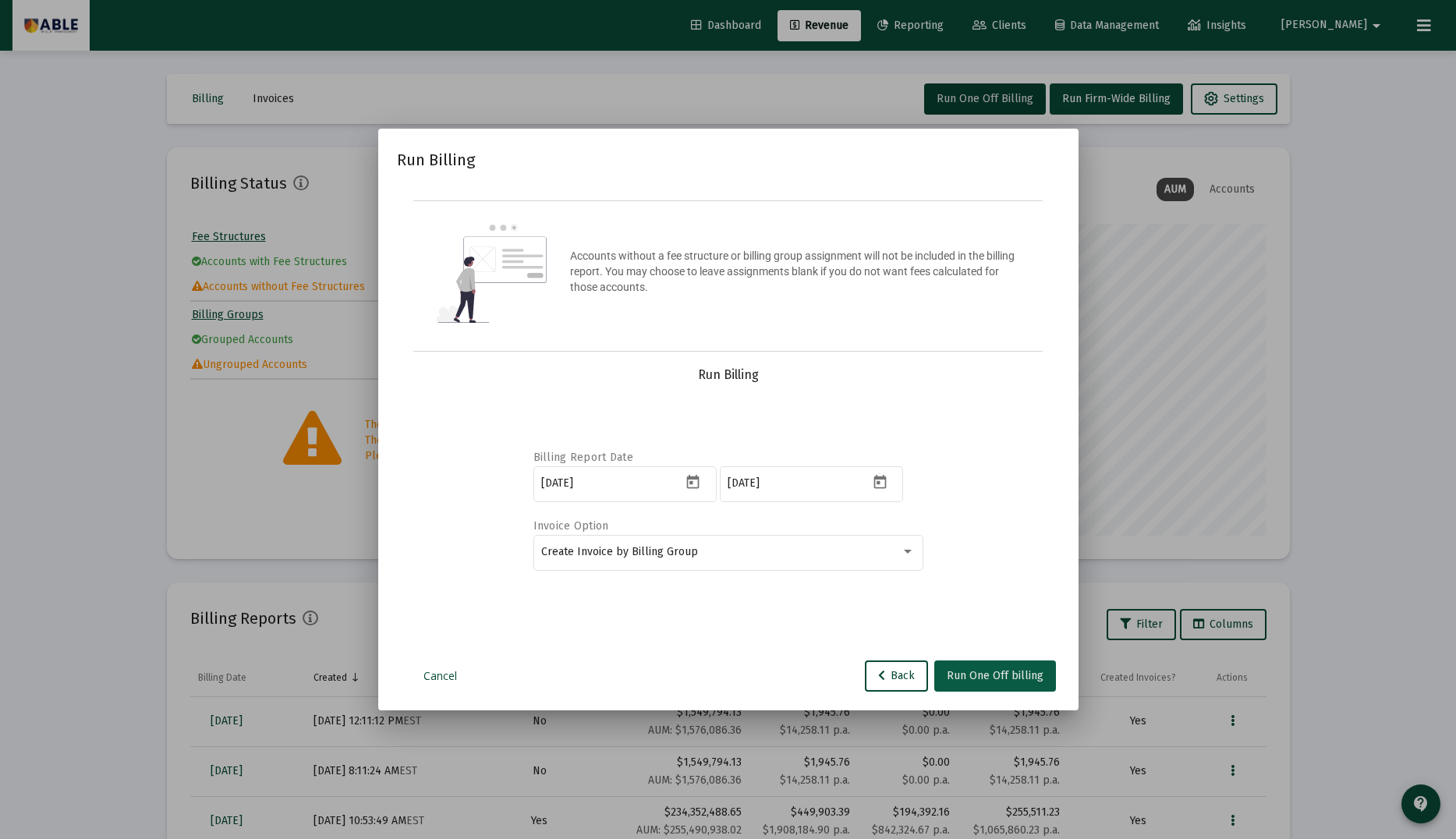
click at [1001, 672] on span "Run One Off billing" at bounding box center [995, 676] width 97 height 13
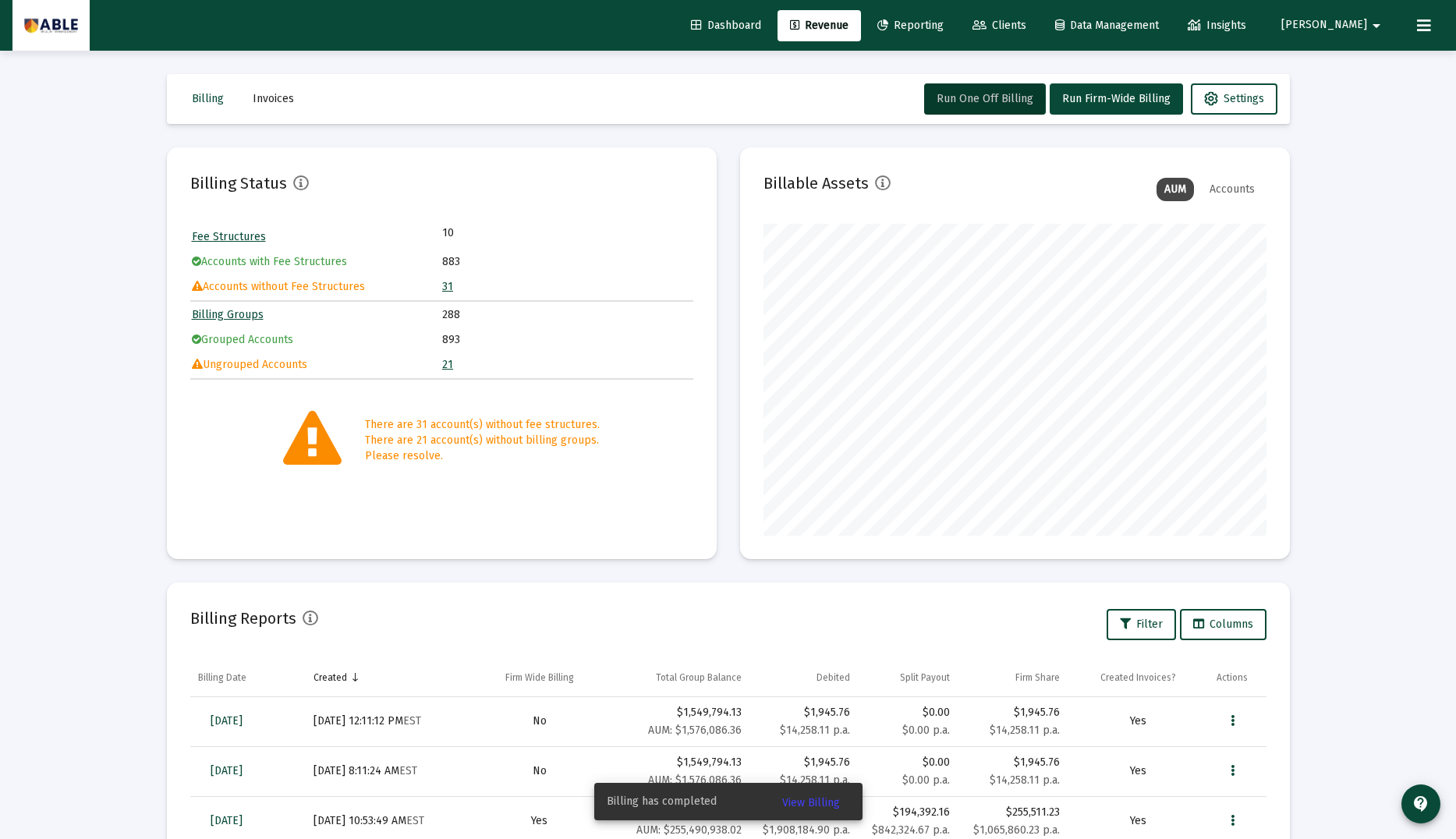
scroll to position [1, 0]
click at [821, 799] on span "View Billing" at bounding box center [811, 803] width 57 height 13
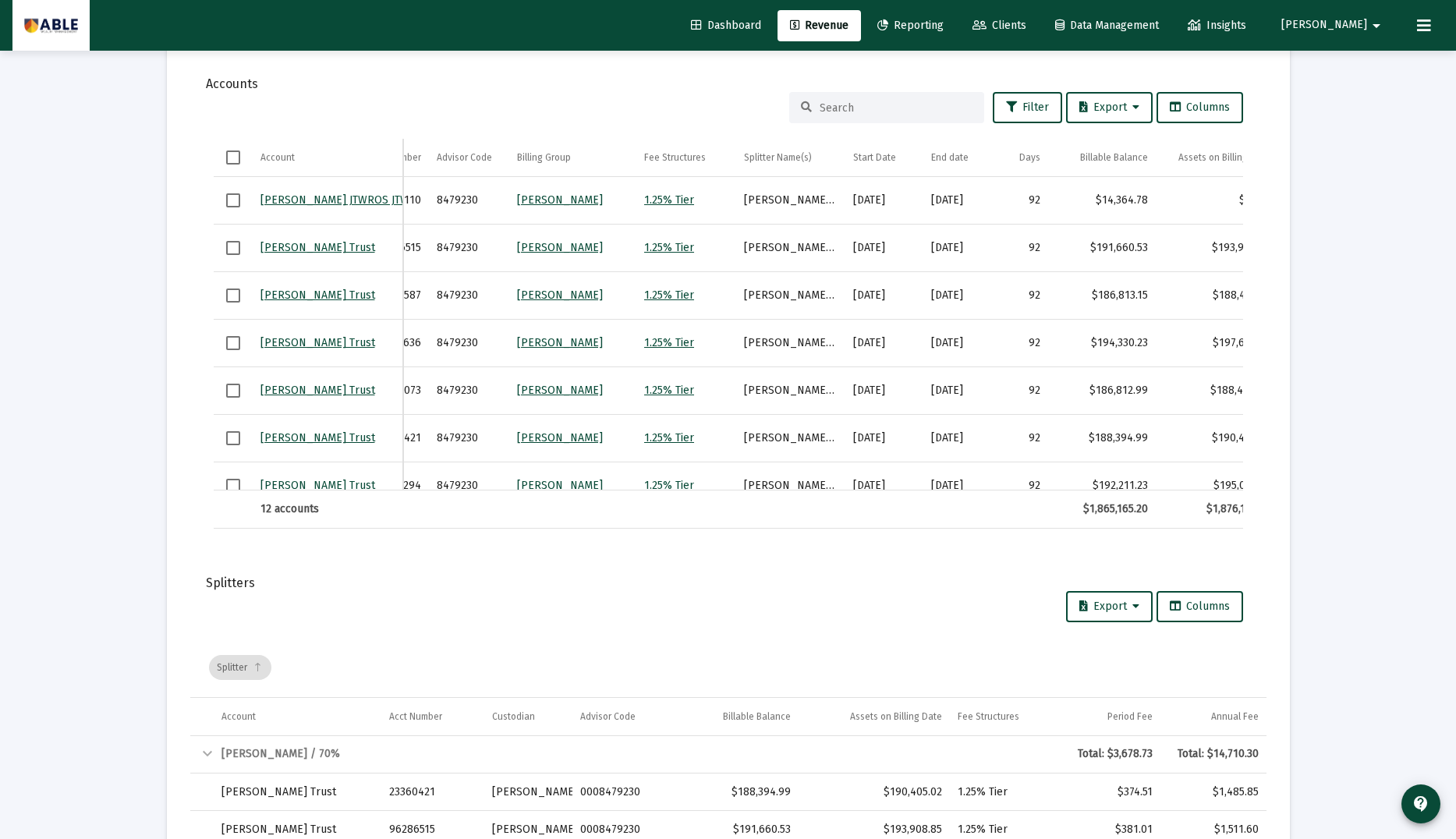
scroll to position [0, 351]
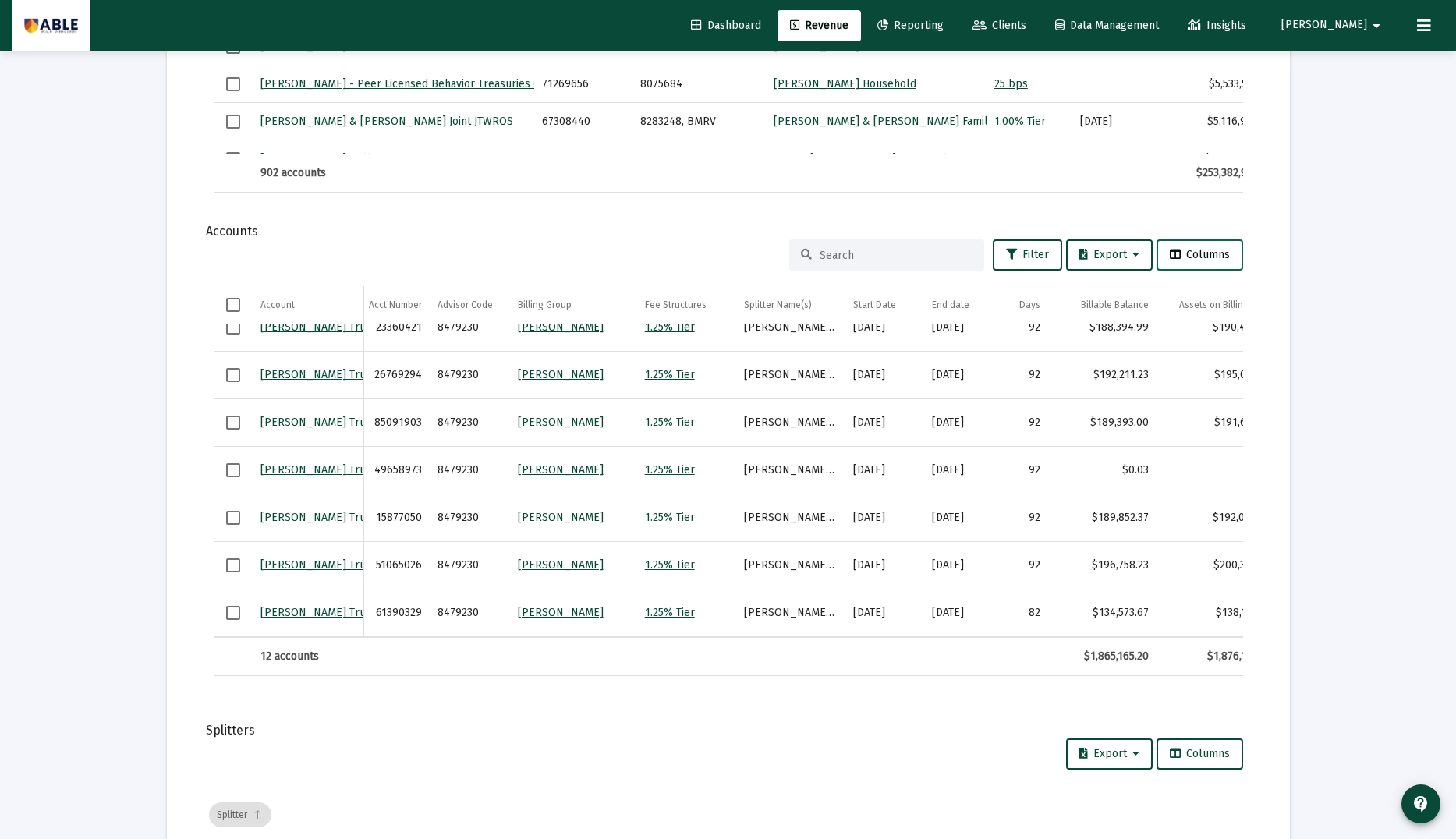
click at [1208, 256] on span "Columns" at bounding box center [1200, 255] width 60 height 13
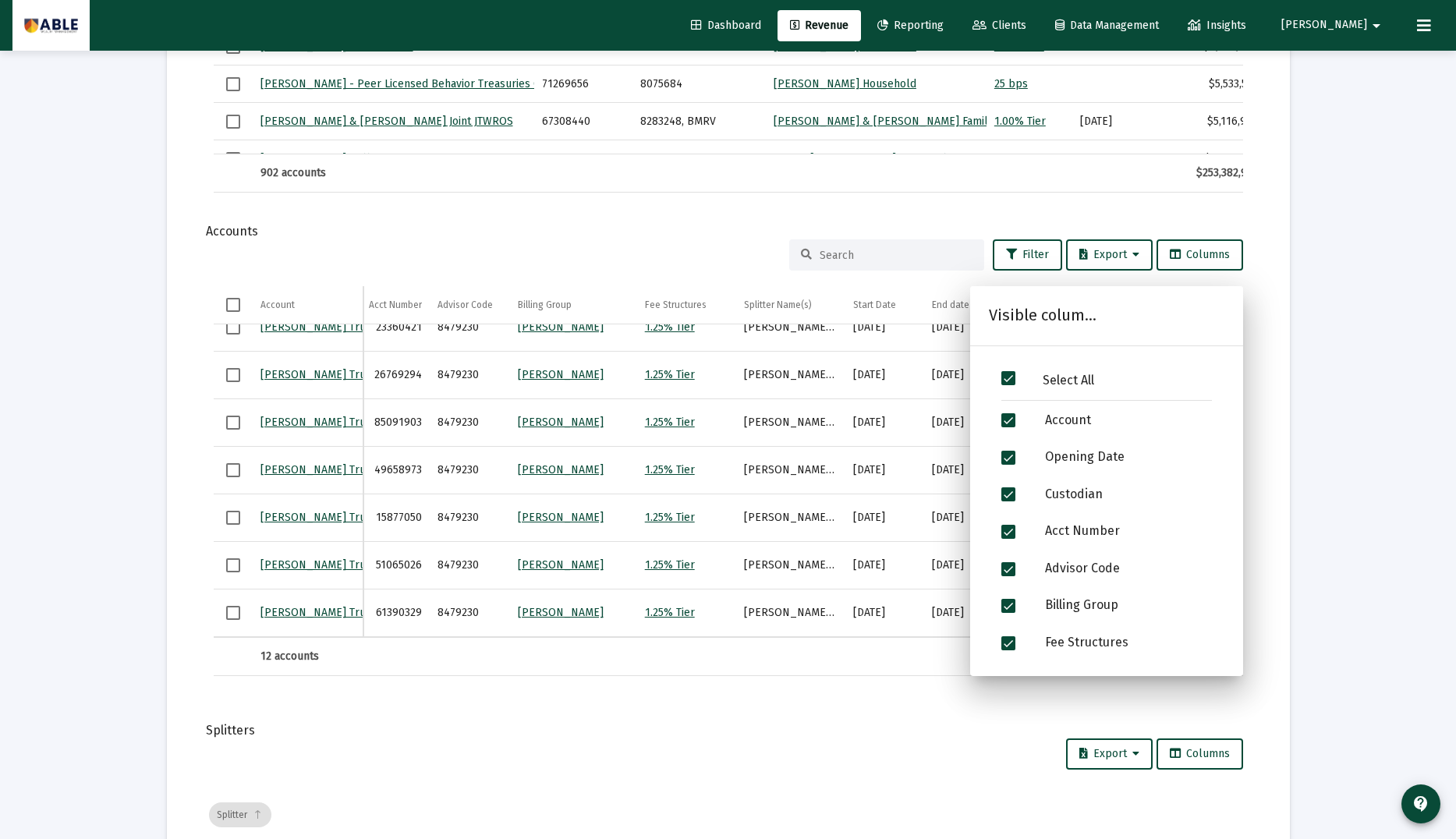
click at [1314, 454] on div "Loading... arrow_back Back to Revenue Report Created: Oct 9, 2025 Billing Snaps…" at bounding box center [728, 295] width 1456 height 2243
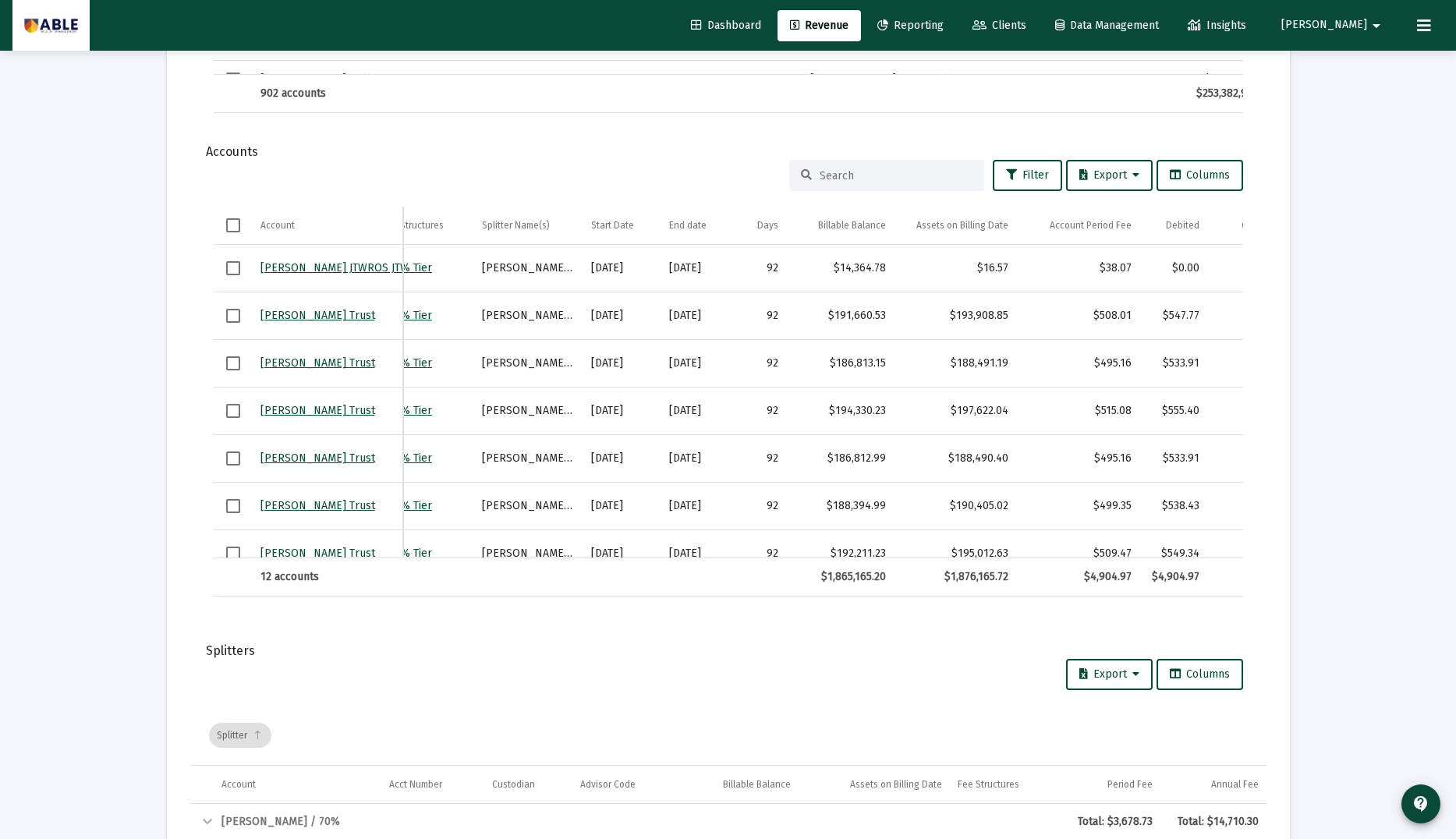
scroll to position [0, 502]
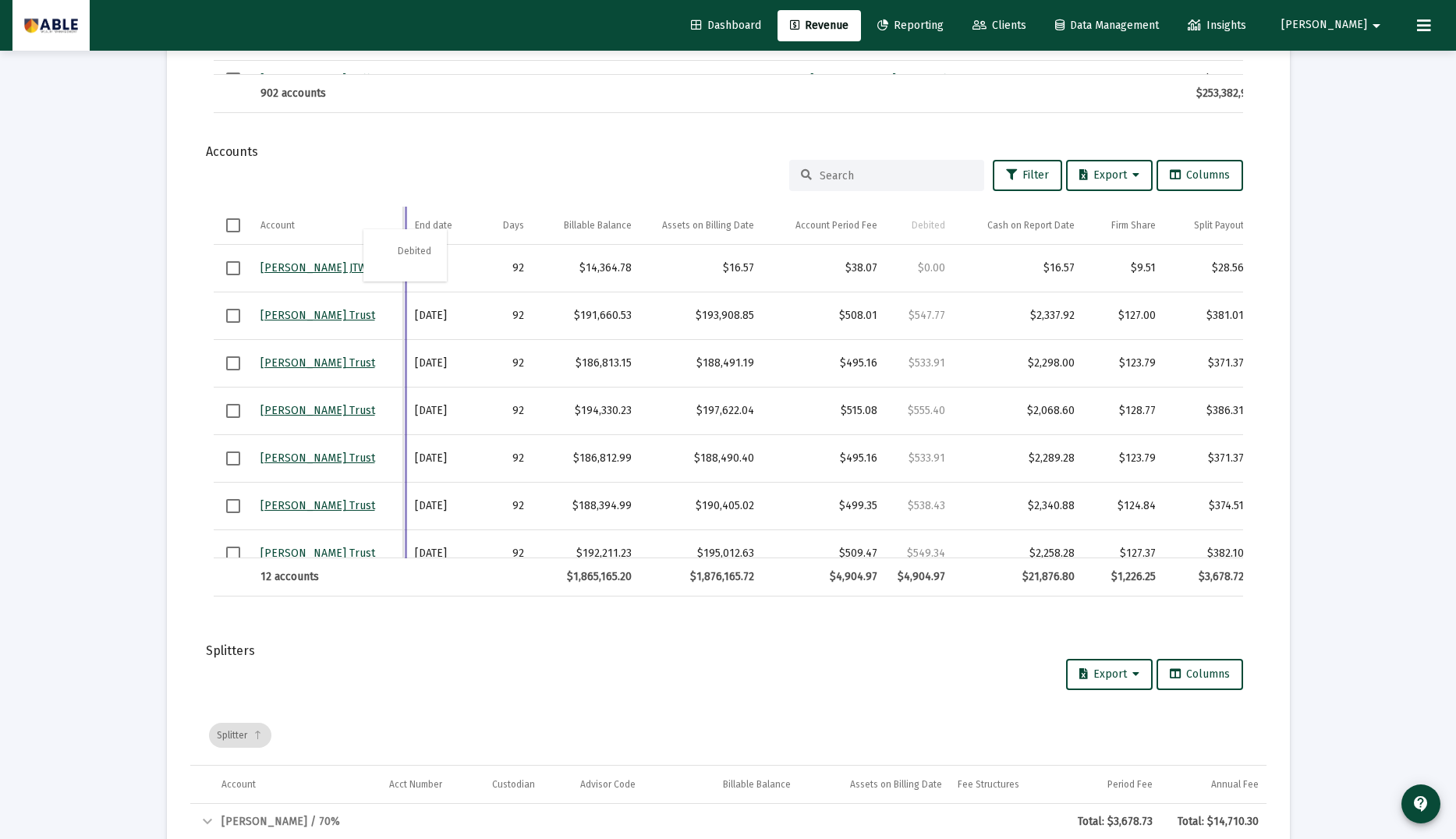
drag, startPoint x: 925, startPoint y: 227, endPoint x: 421, endPoint y: 246, distance: 504.4
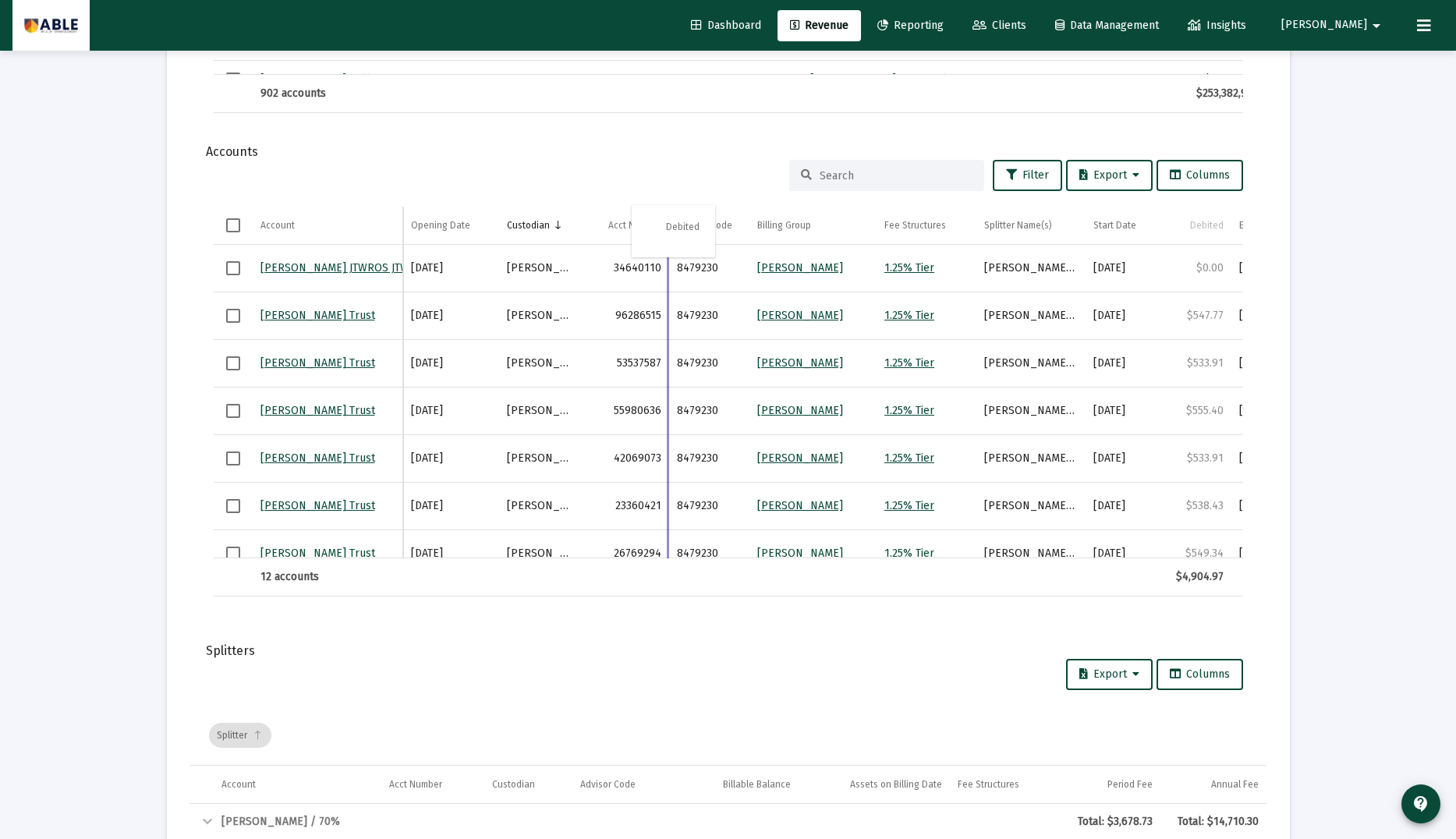
drag, startPoint x: 1201, startPoint y: 233, endPoint x: 671, endPoint y: 232, distance: 530.0
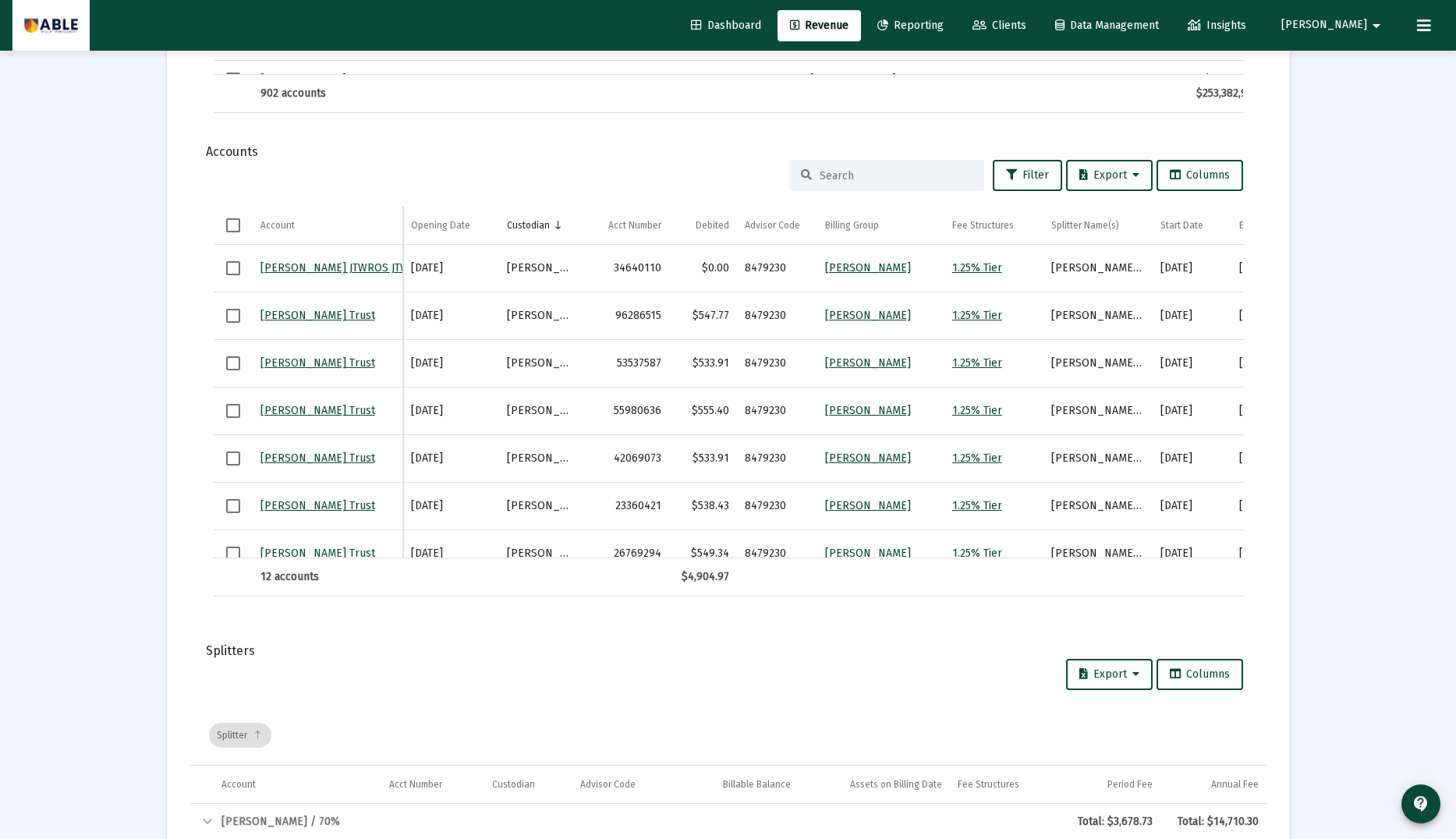
click at [853, 170] on input at bounding box center [895, 176] width 153 height 13
paste input "1903"
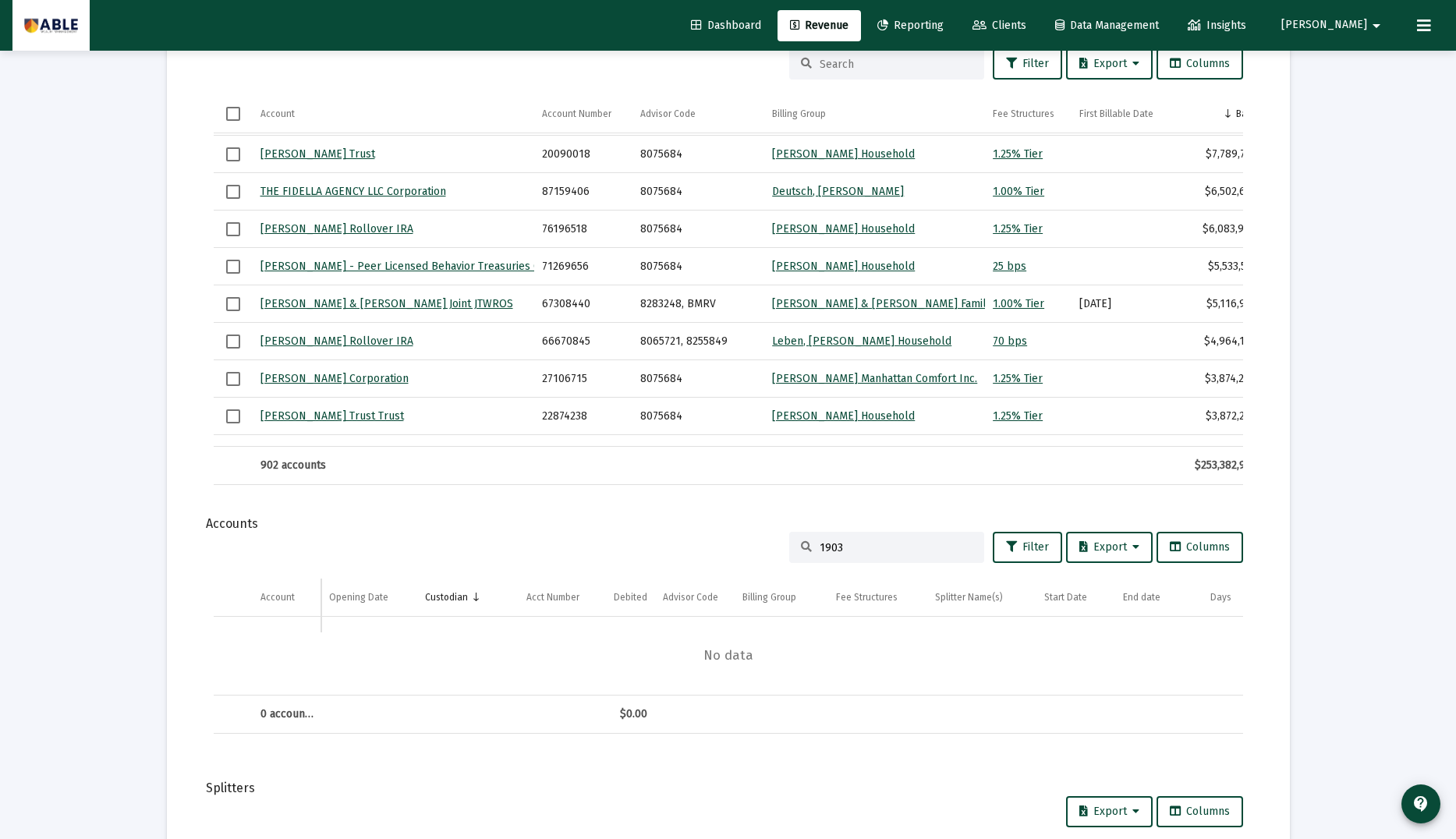
type input "1903"
click at [838, 66] on input at bounding box center [895, 64] width 153 height 13
paste input "1903"
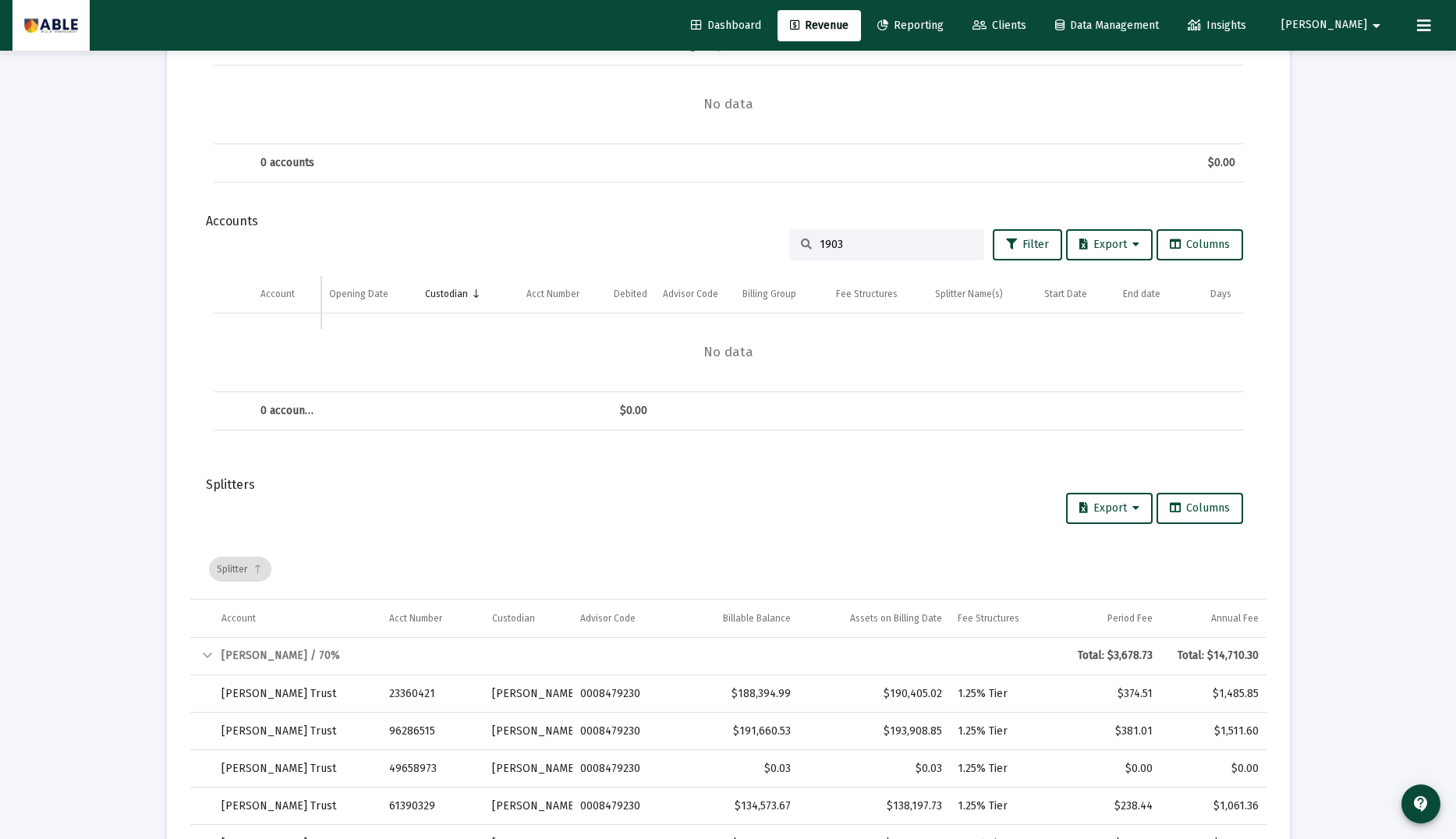
type input "1903"
click at [871, 247] on input "1903" at bounding box center [895, 244] width 153 height 13
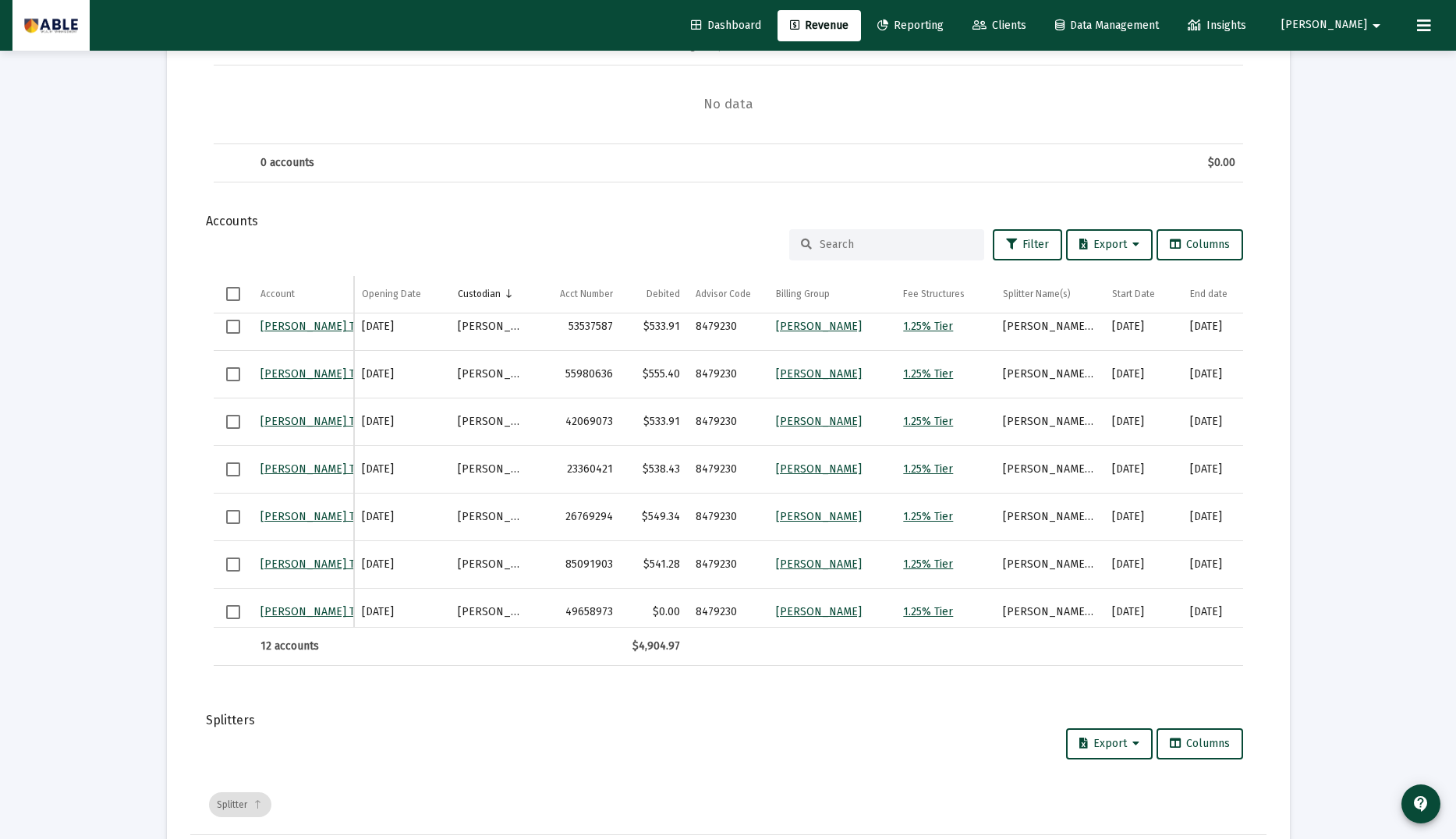
click at [655, 564] on div "$541.28" at bounding box center [654, 564] width 53 height 15
copy div "541.28"
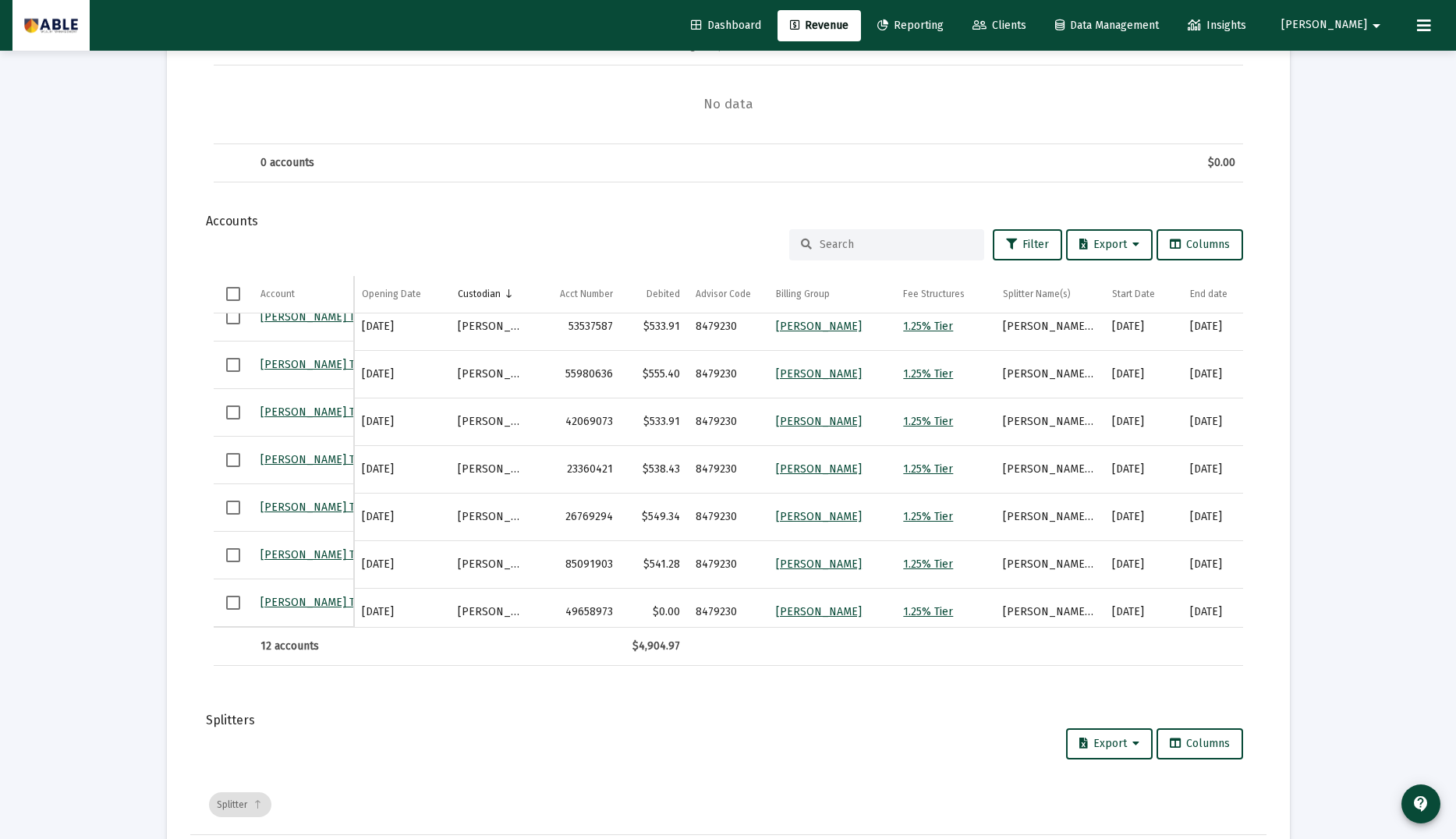
scroll to position [78, 0]
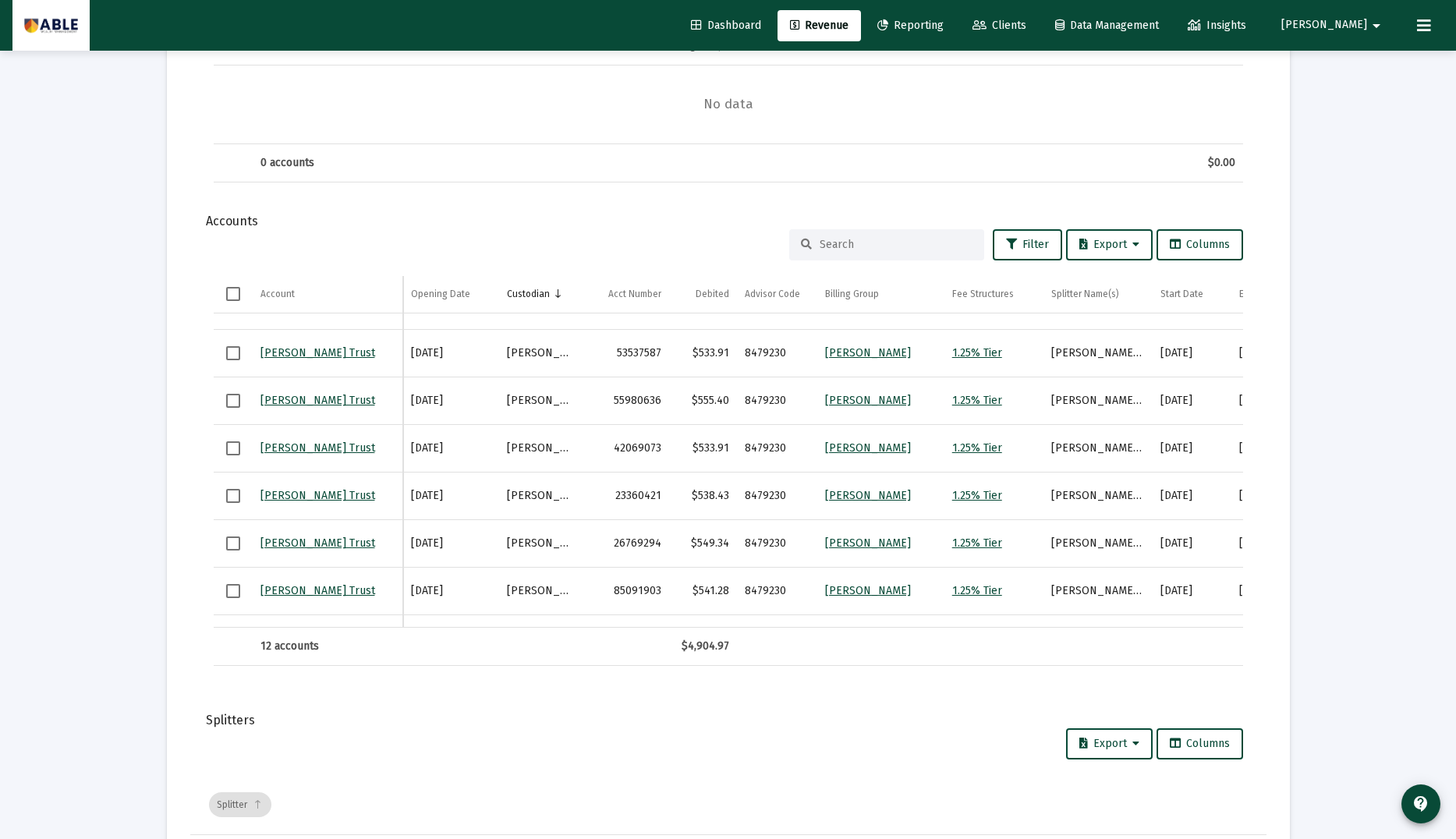
click at [712, 399] on div "$555.40" at bounding box center [703, 400] width 53 height 15
copy div "555.40"
click at [717, 350] on div "$533.91" at bounding box center [703, 353] width 53 height 15
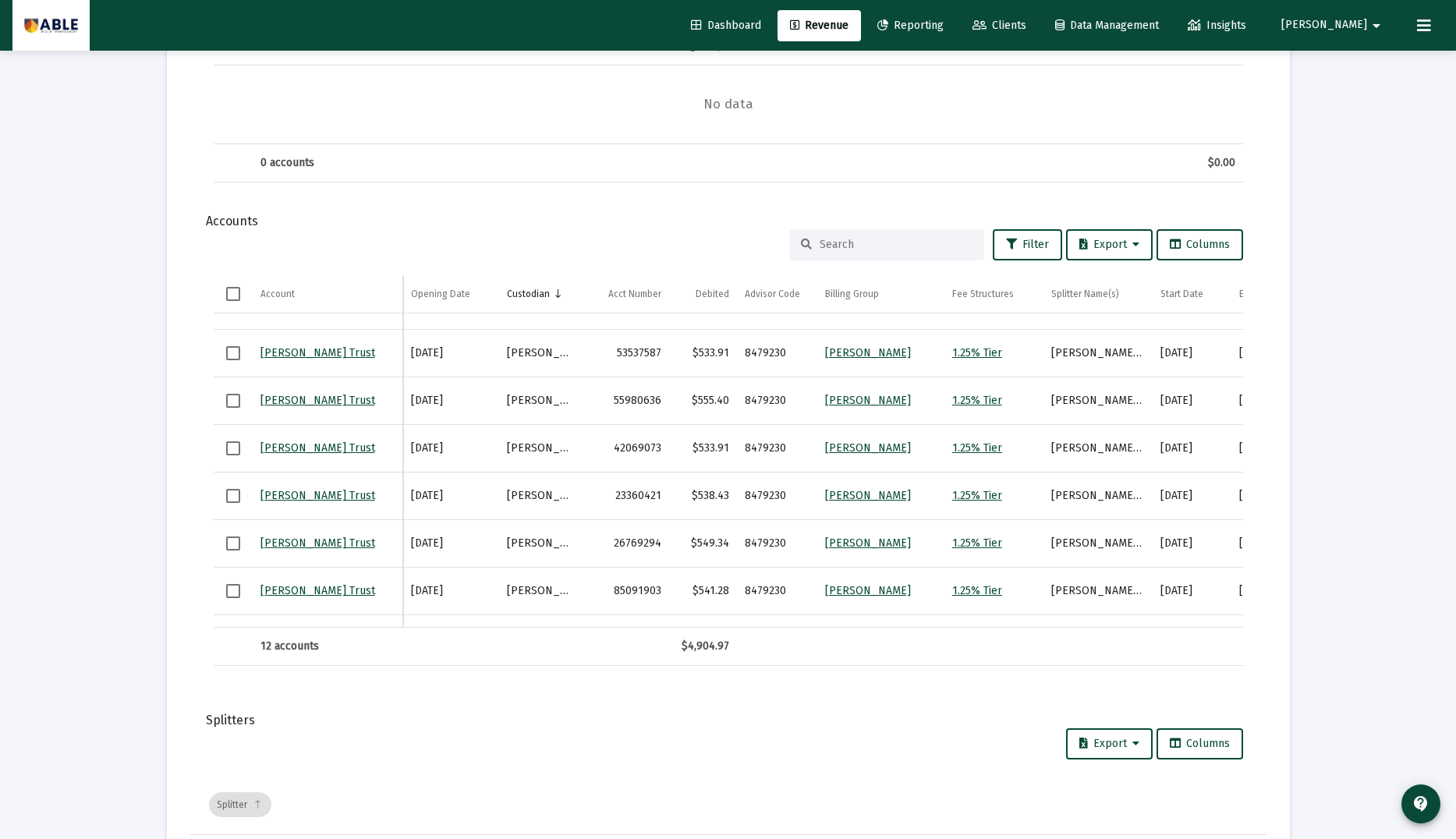
copy div "533.91"
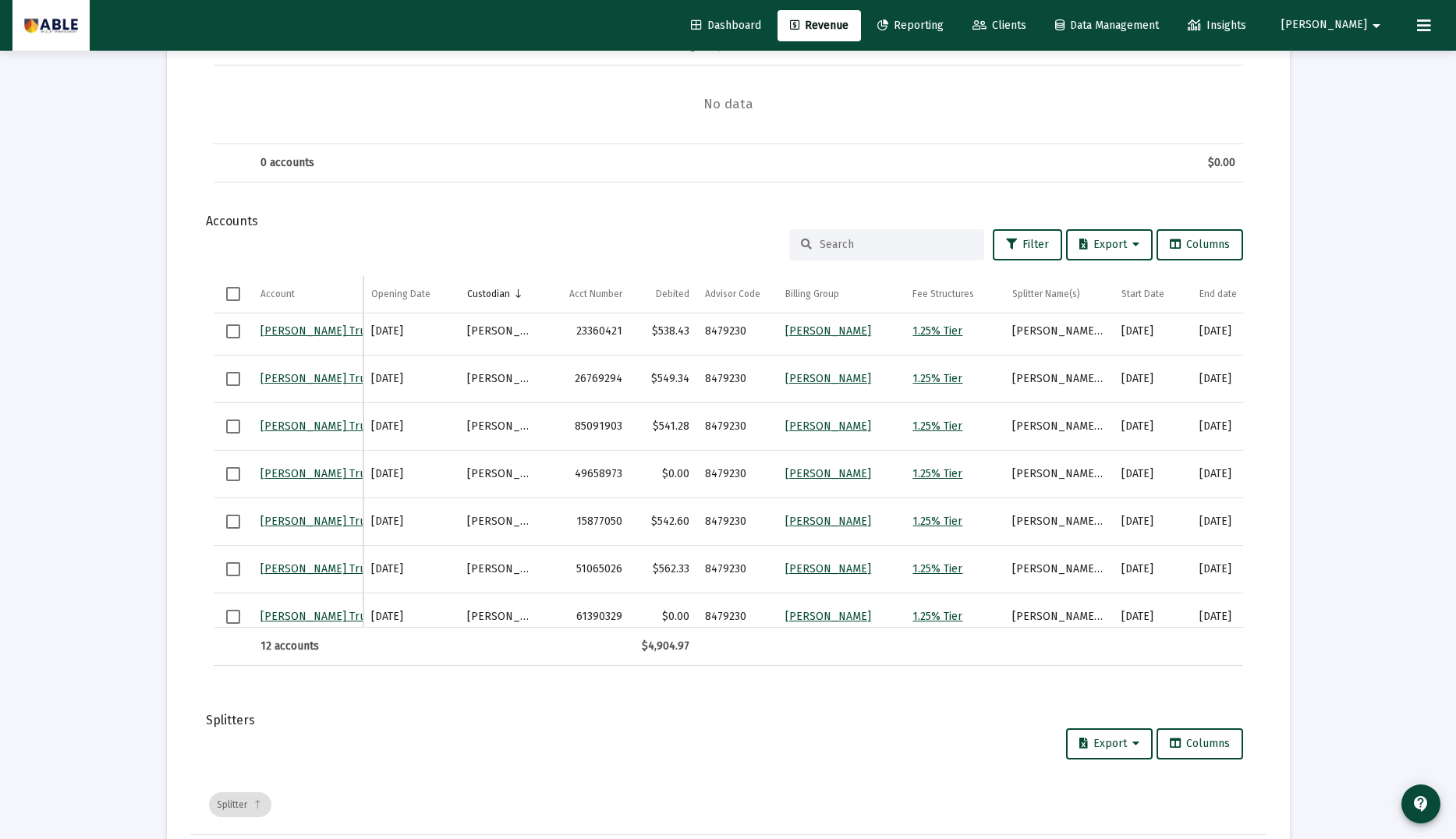
scroll to position [252, 0]
click at [674, 563] on div "$562.33" at bounding box center [663, 567] width 53 height 15
copy div "562.33"
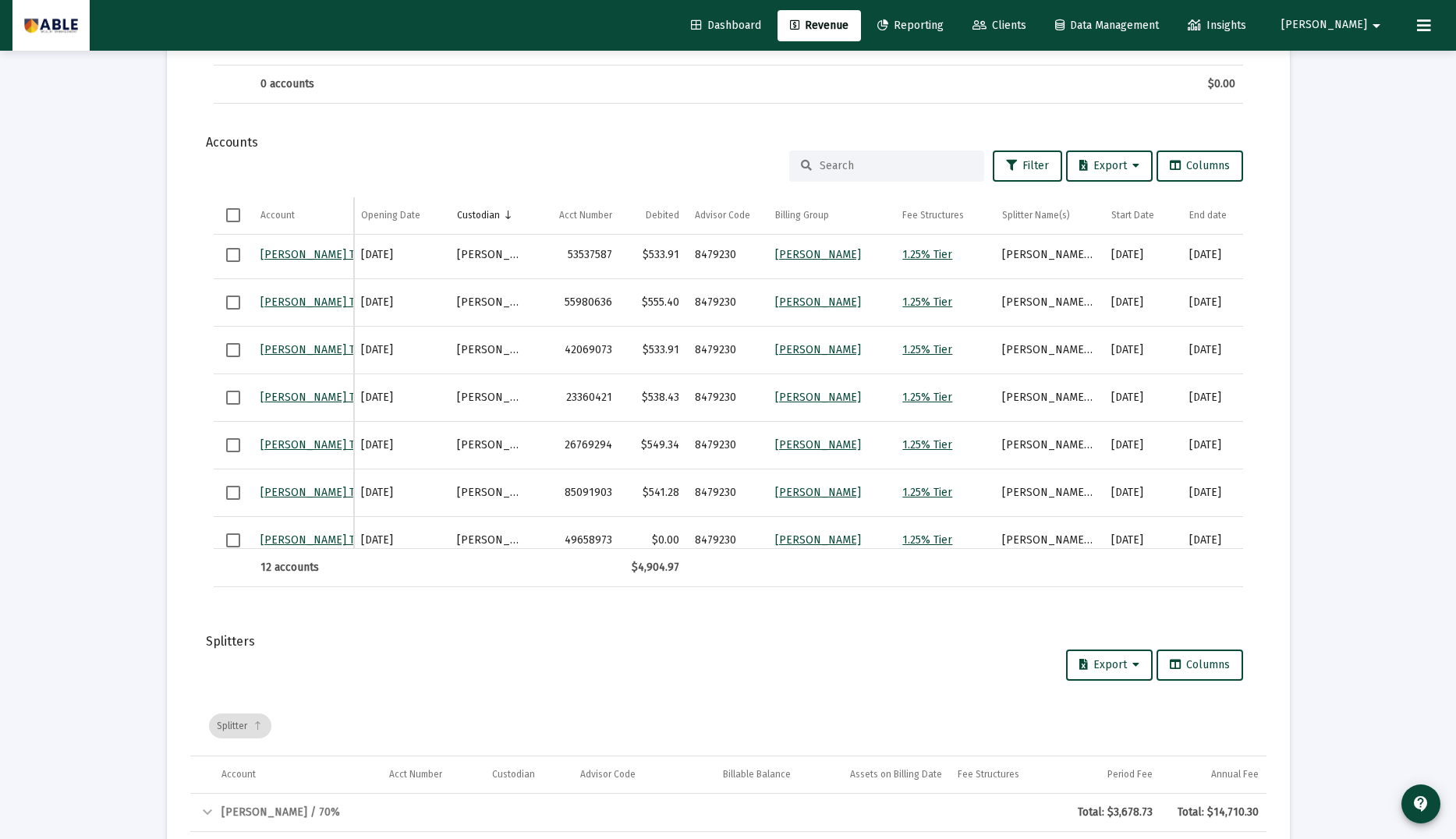
click at [661, 353] on div "$533.91" at bounding box center [654, 350] width 53 height 15
copy div "533.91"
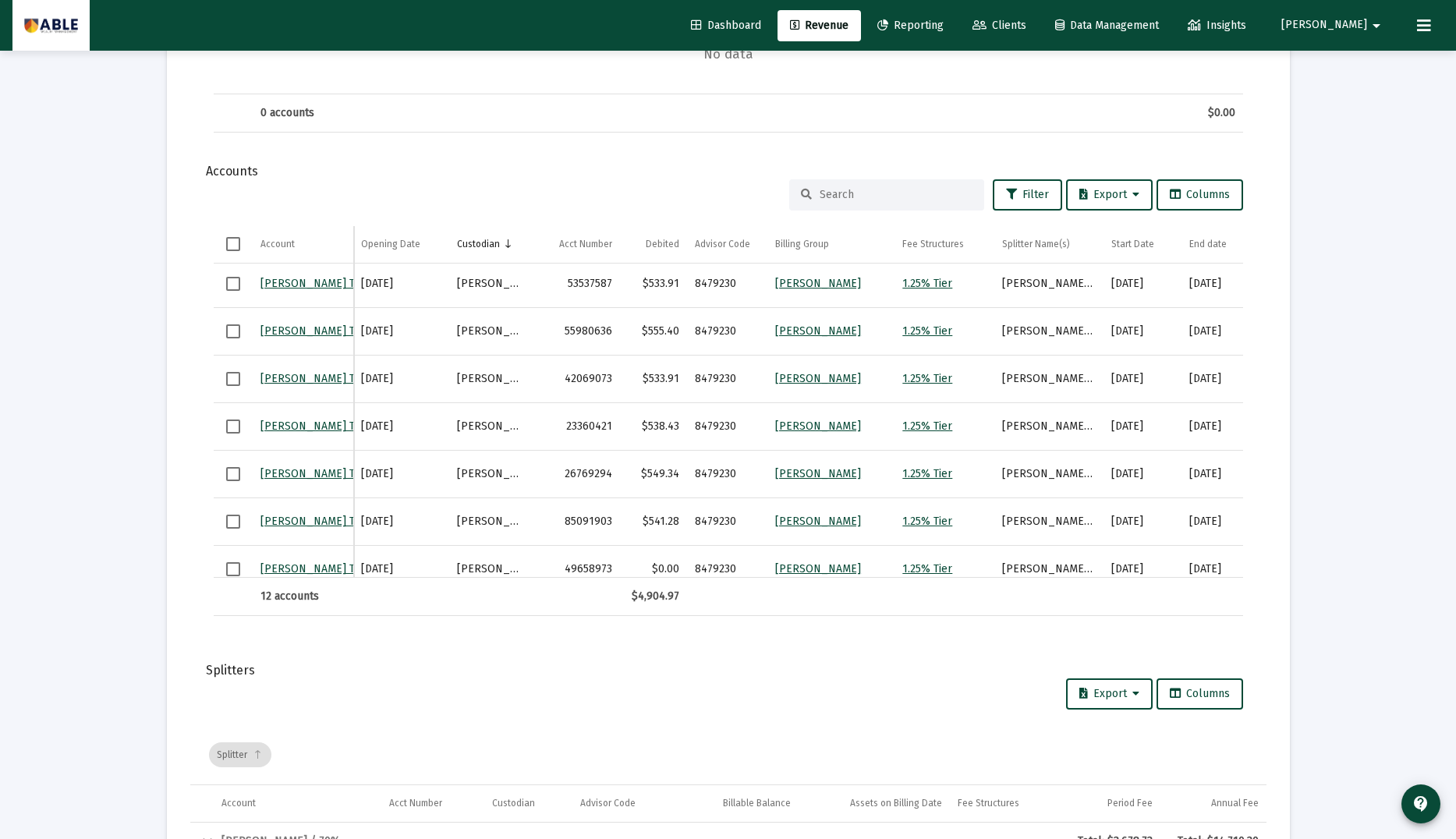
click at [658, 472] on div "$549.34" at bounding box center [654, 473] width 53 height 15
copy div "549.34"
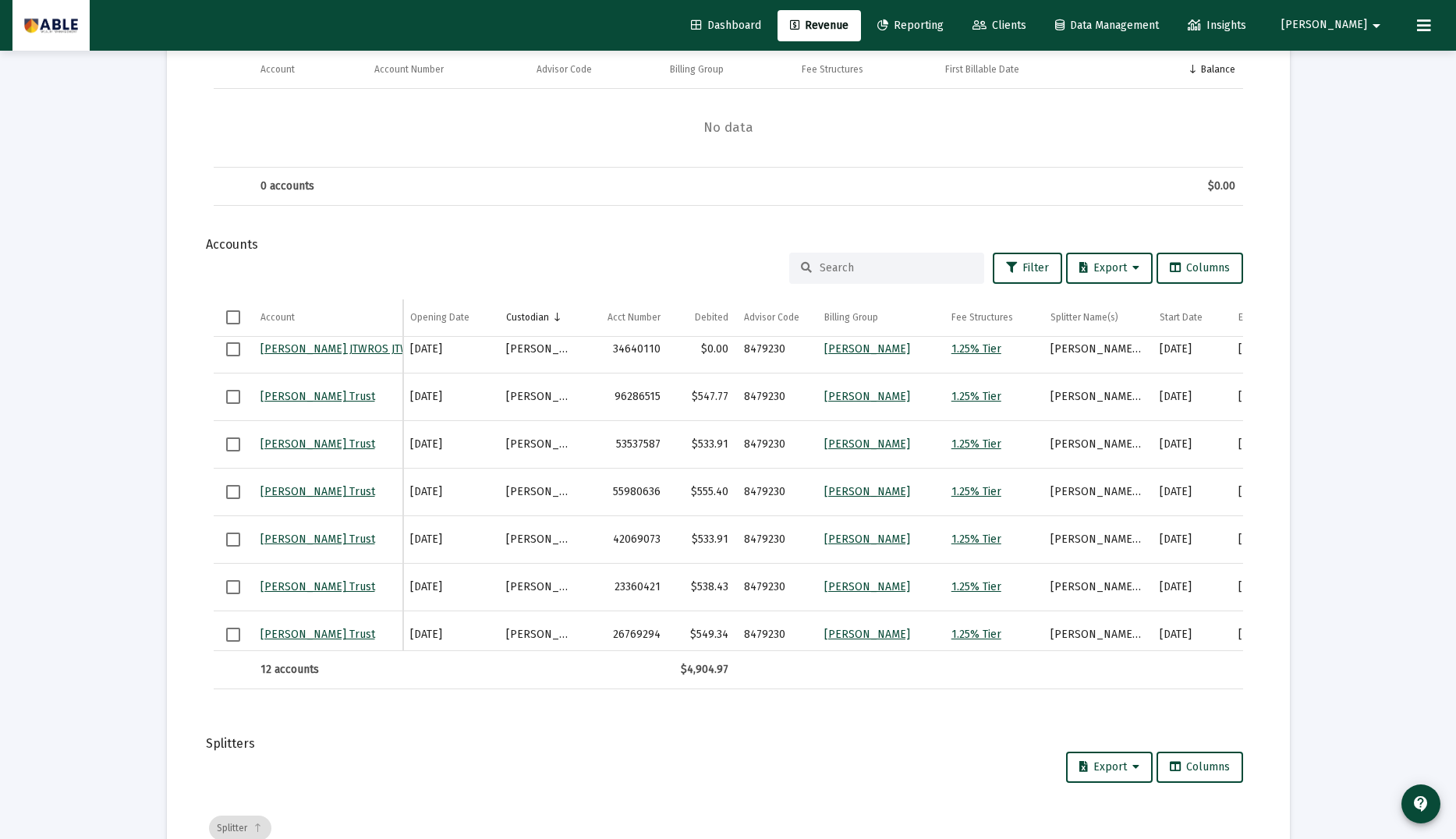
click at [715, 589] on div "$538.43" at bounding box center [702, 587] width 53 height 15
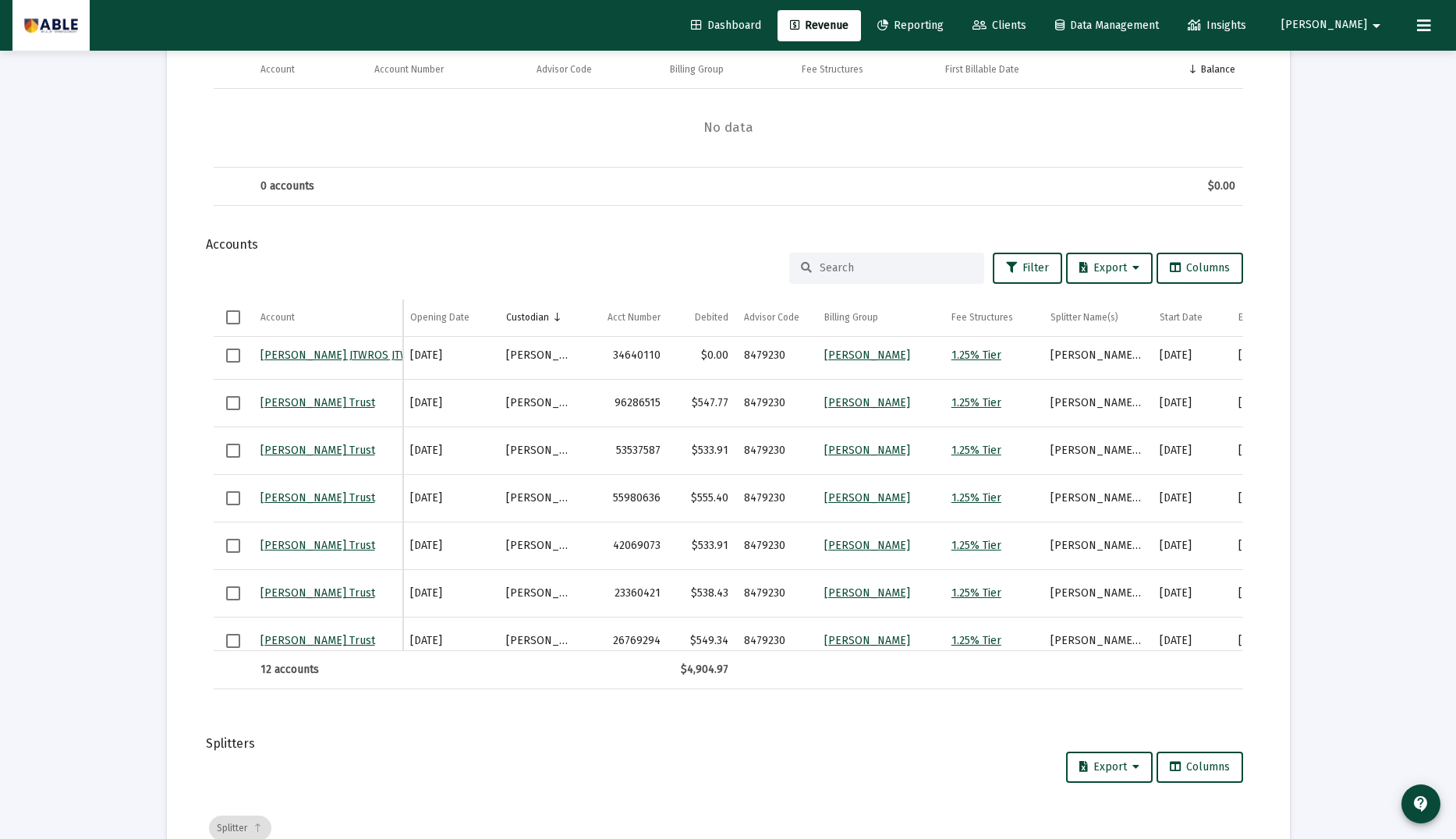
click at [715, 589] on div "$538.43" at bounding box center [702, 593] width 53 height 15
copy div "538.43"
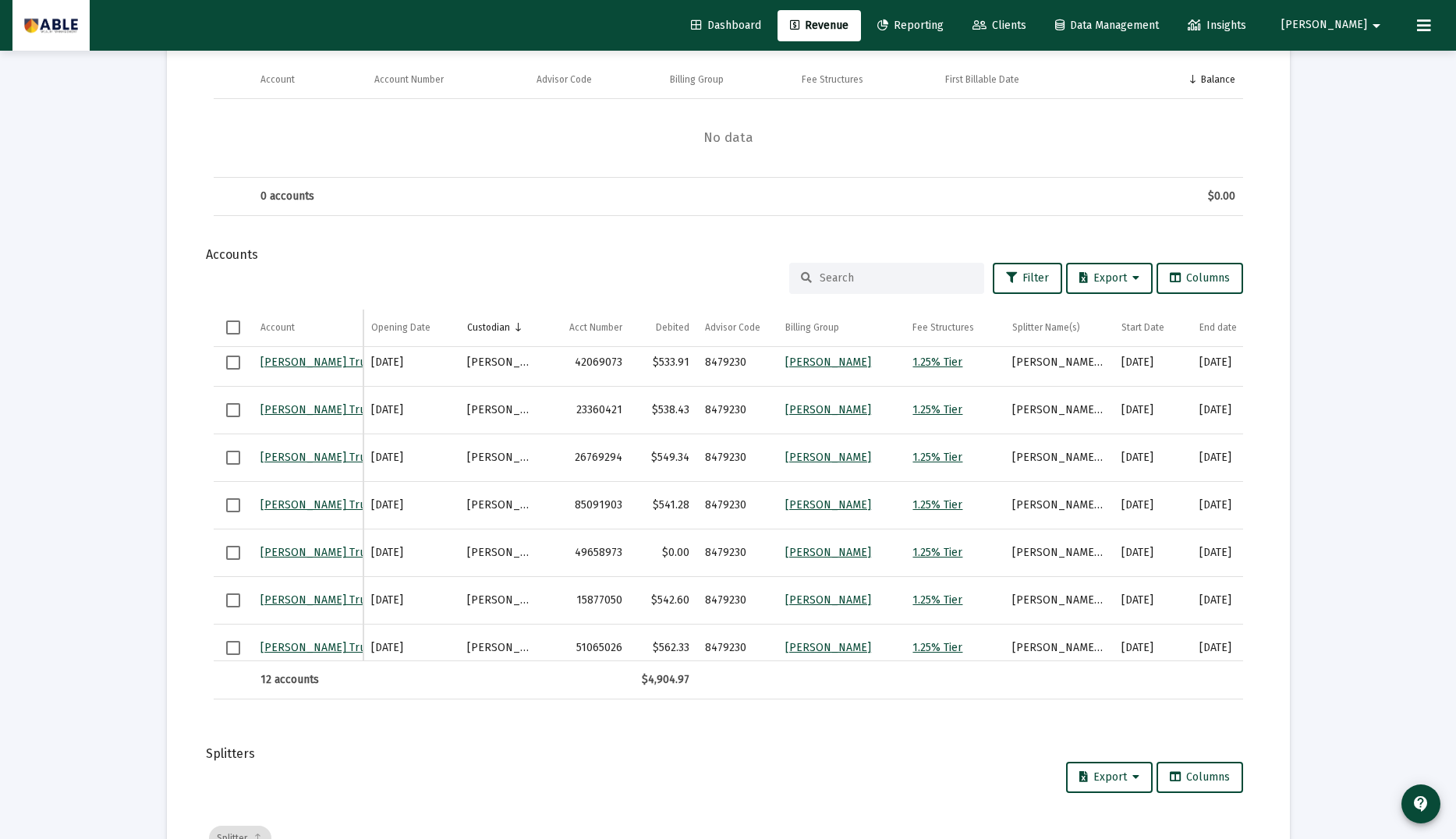
click at [673, 597] on div "$542.60" at bounding box center [663, 600] width 53 height 15
copy div "542.60"
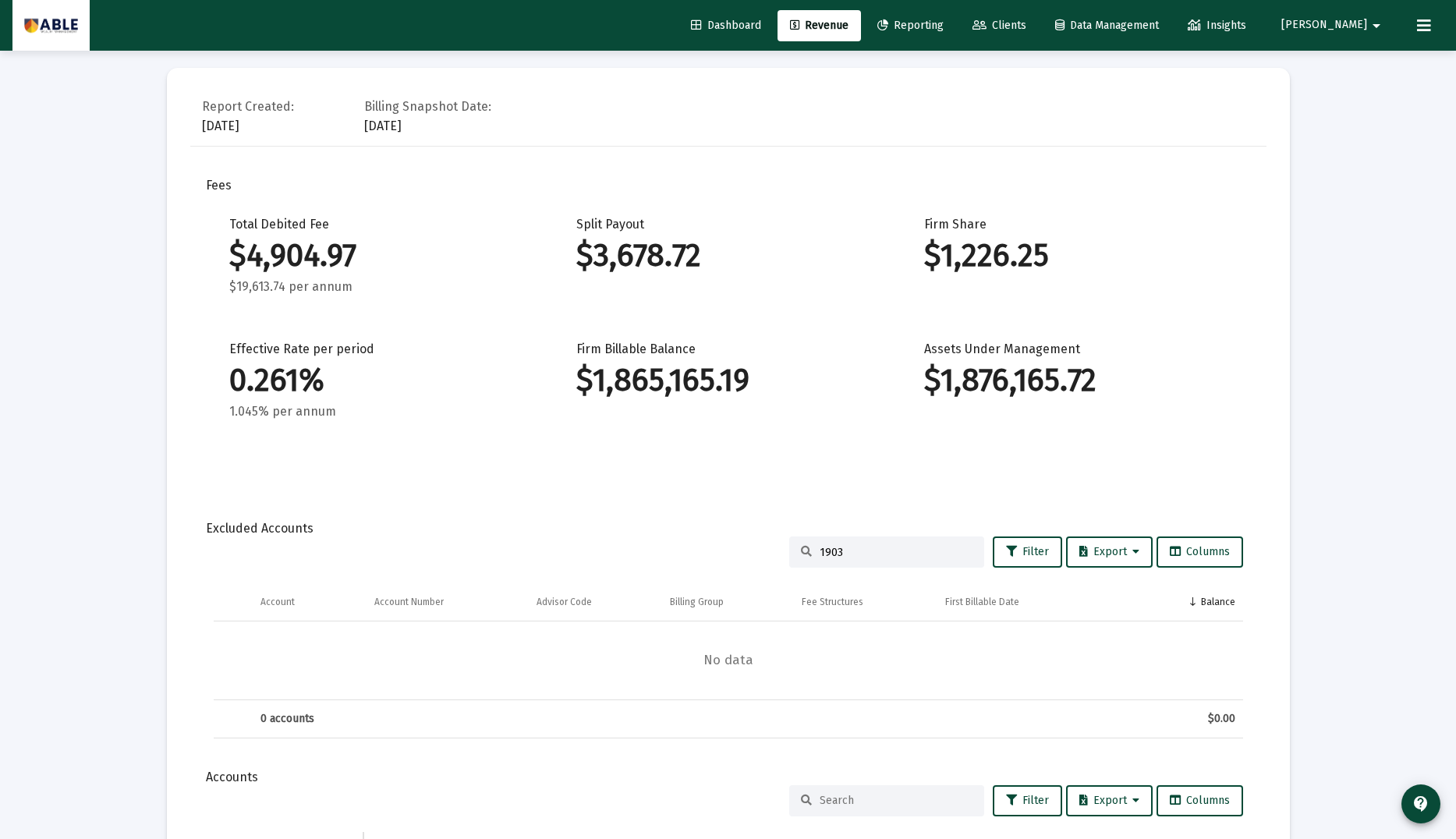
scroll to position [0, 0]
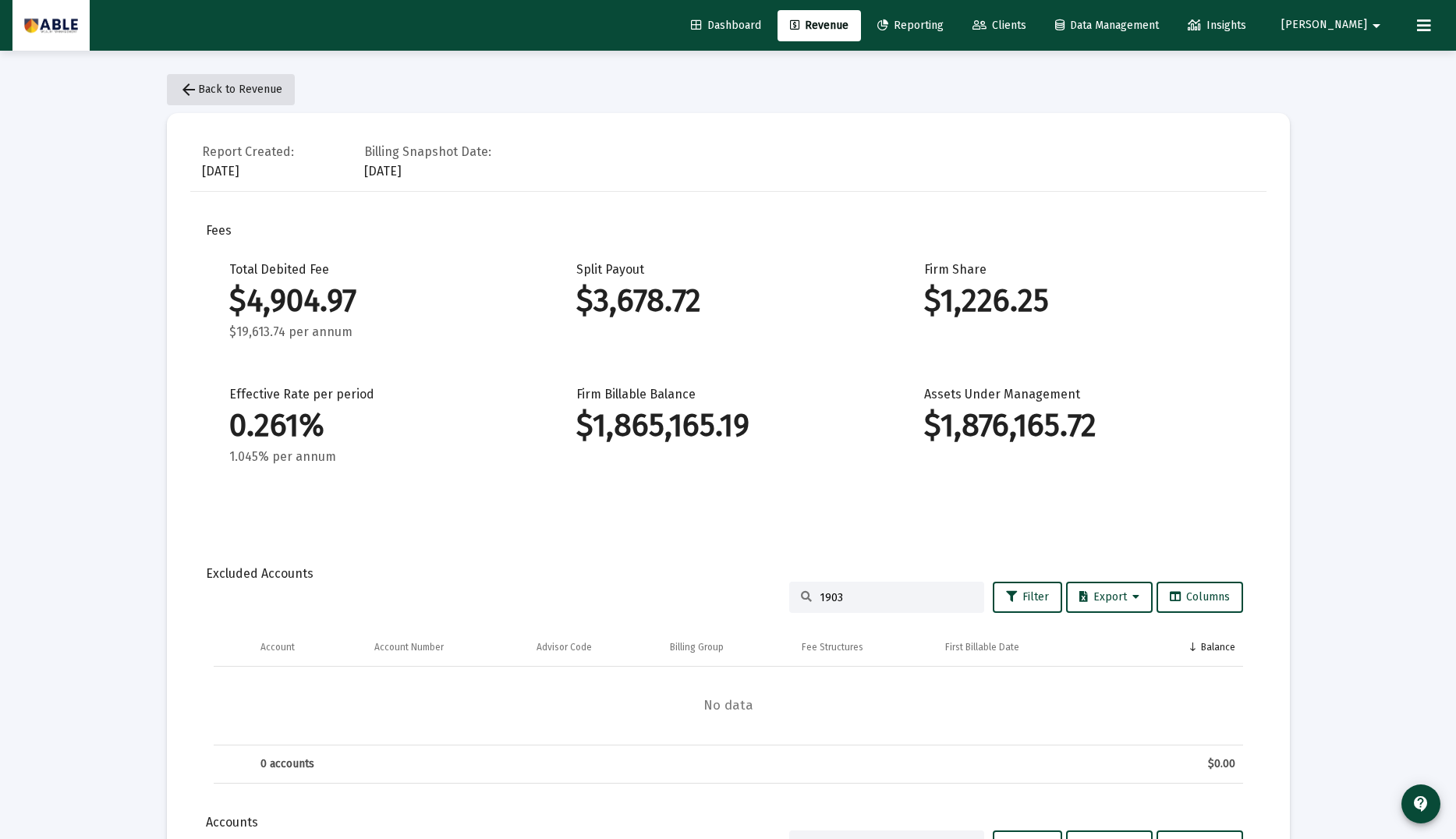
click at [205, 87] on span "arrow_back Back to Revenue" at bounding box center [231, 89] width 103 height 13
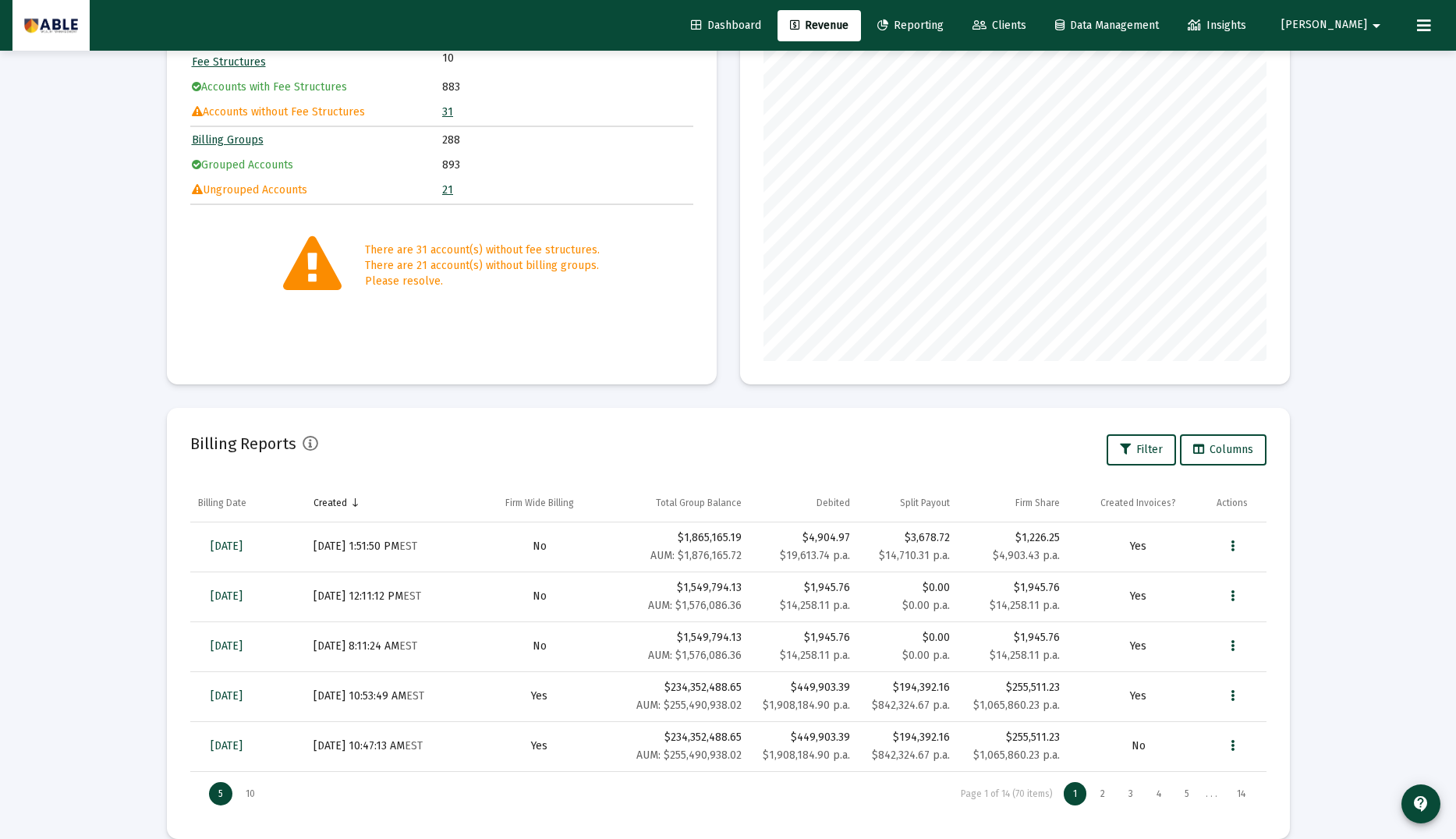
scroll to position [169, 0]
